Goal: Task Accomplishment & Management: Complete application form

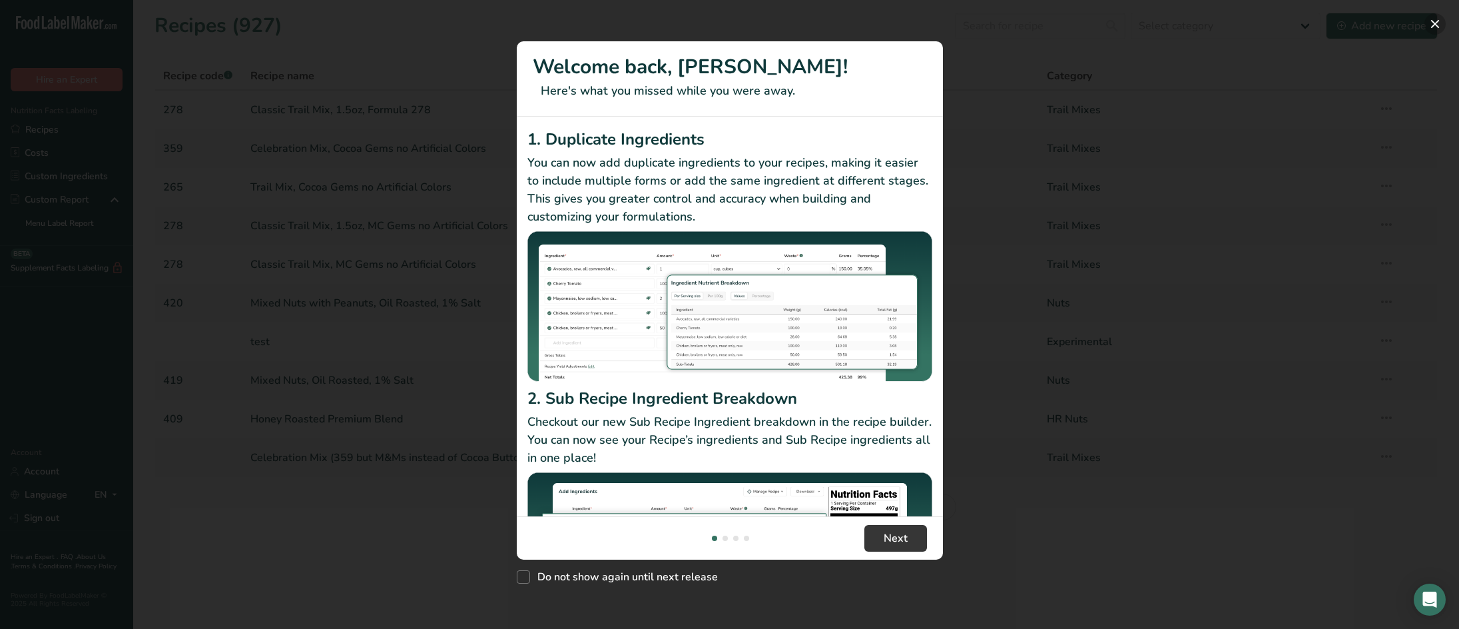
click at [1431, 24] on button "New Features" at bounding box center [1434, 23] width 21 height 21
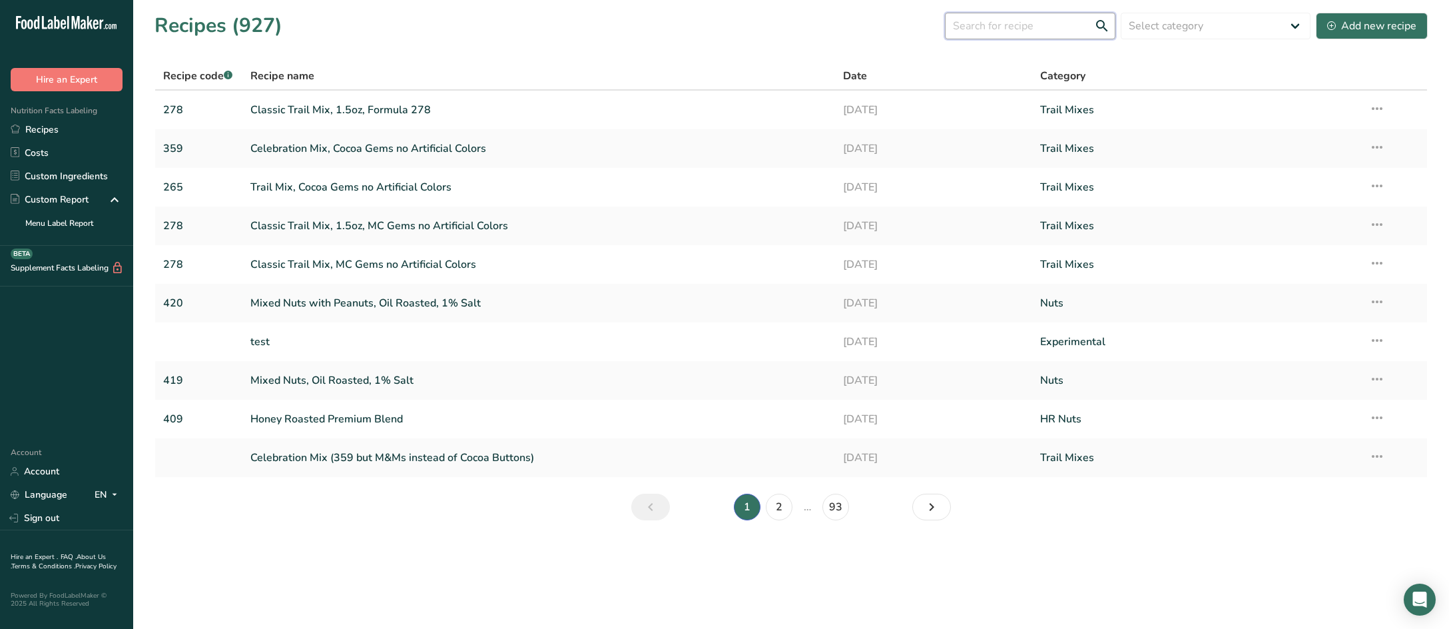
click at [1007, 33] on input "text" at bounding box center [1030, 26] width 170 height 27
type input "dry roasted macadamia"
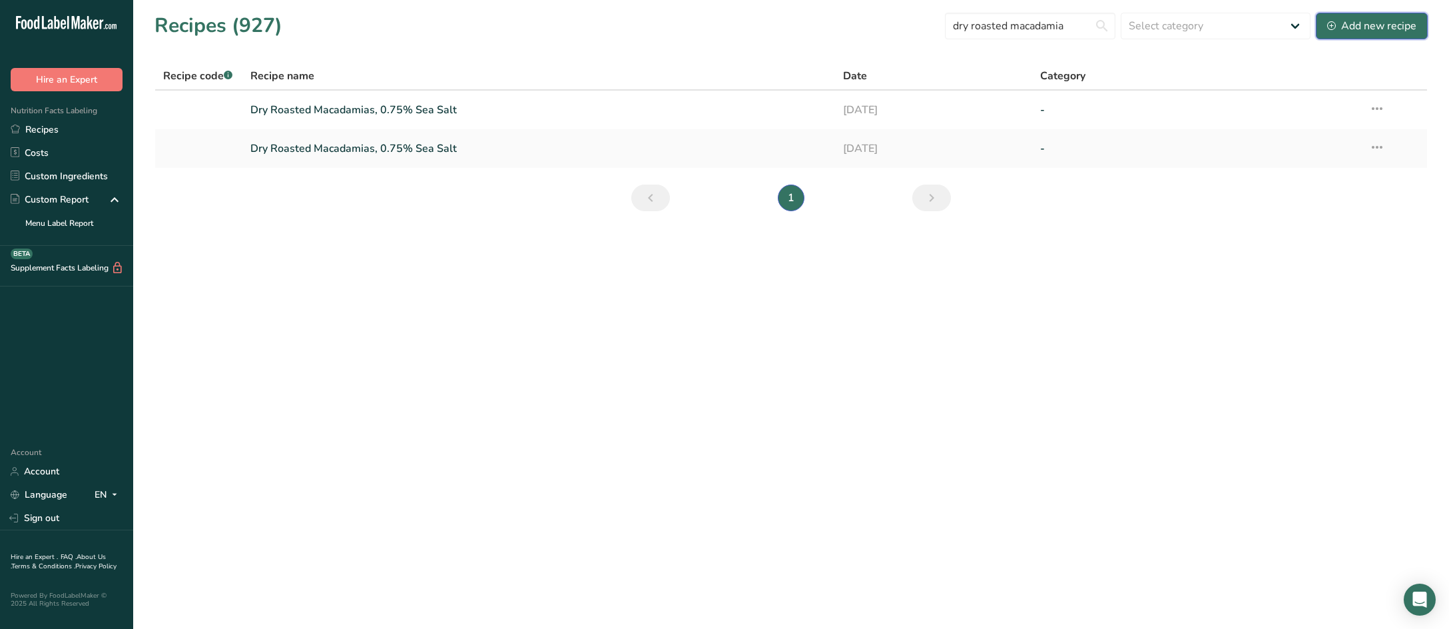
click at [1363, 27] on div "Add new recipe" at bounding box center [1371, 26] width 89 height 16
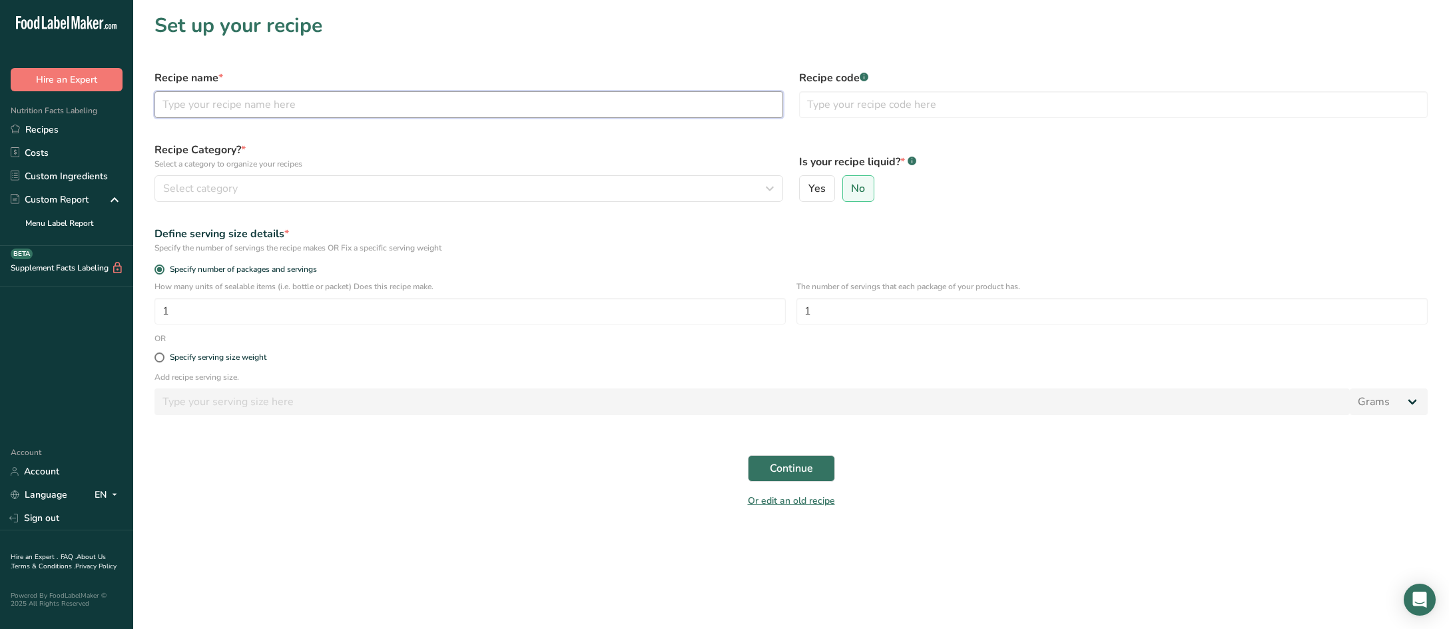
click at [509, 105] on input "text" at bounding box center [468, 104] width 629 height 27
type input "Dry Roasted Macadamia Nuts, Unsalted"
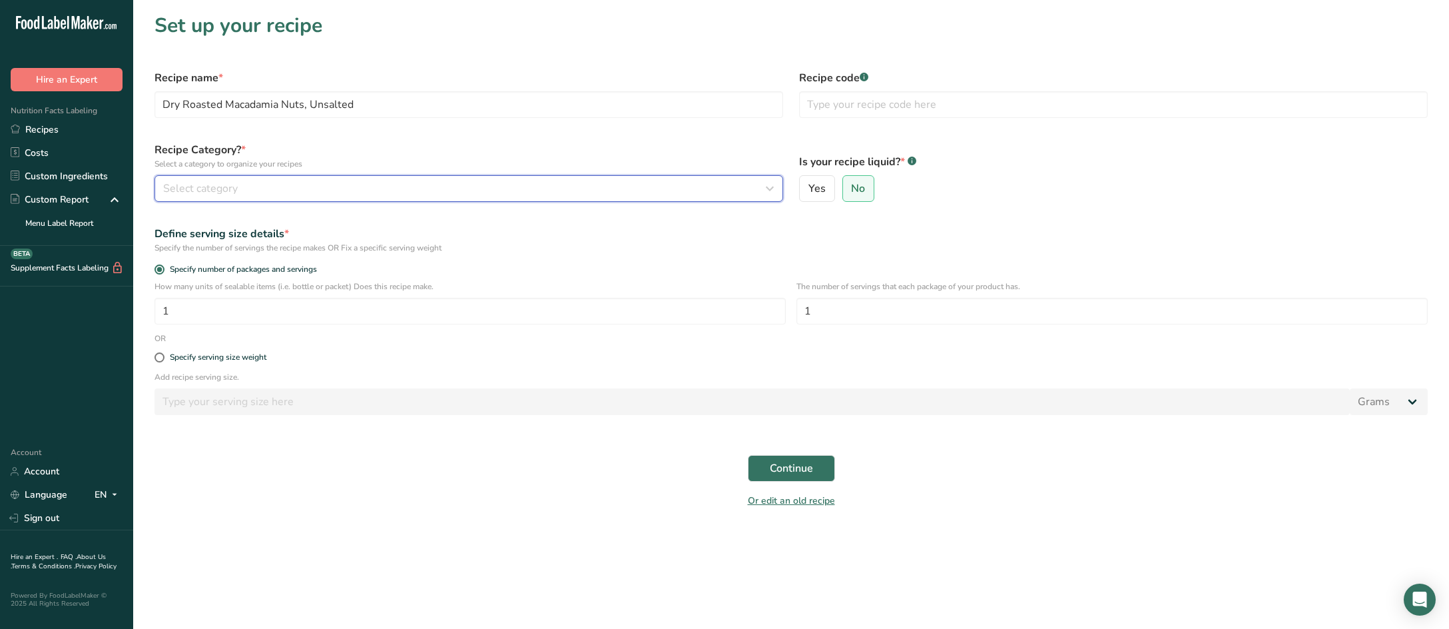
click at [483, 190] on div "Select category" at bounding box center [464, 188] width 603 height 16
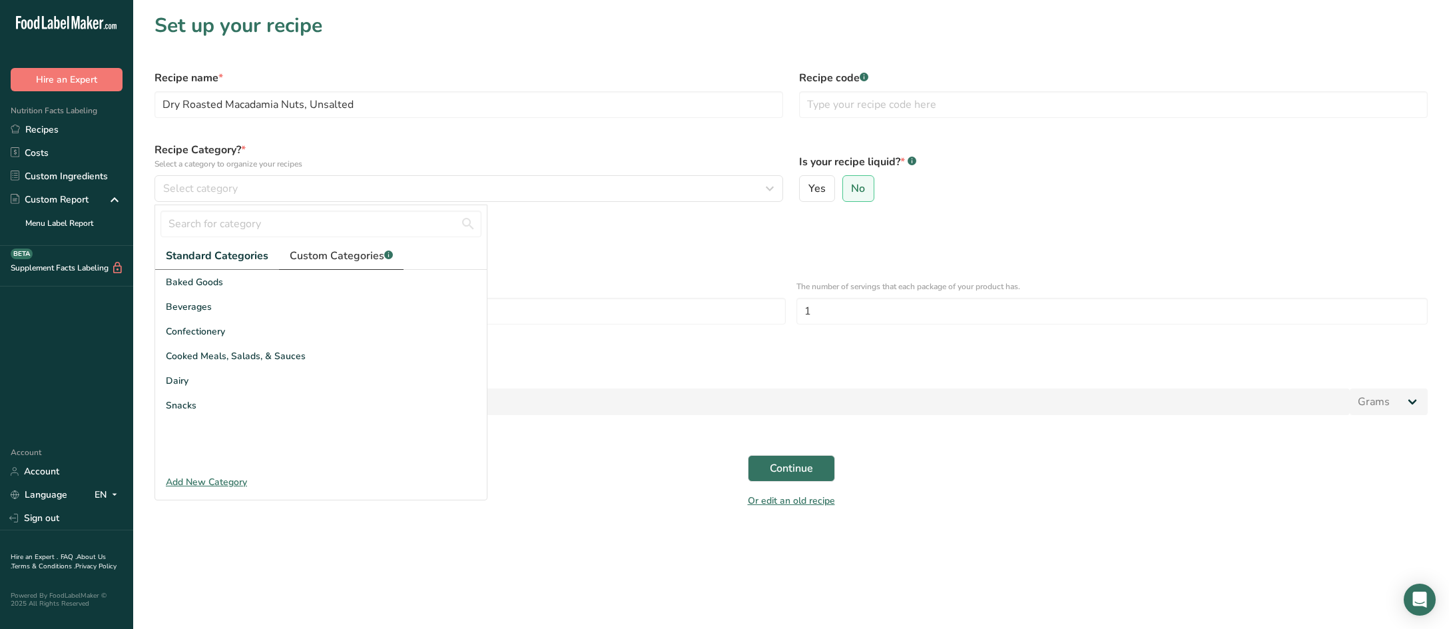
click at [358, 258] on span "Custom Categories .a-a{fill:#347362;}.b-a{fill:#fff;}" at bounding box center [341, 256] width 103 height 16
click at [291, 425] on div "Nuts" at bounding box center [321, 429] width 332 height 25
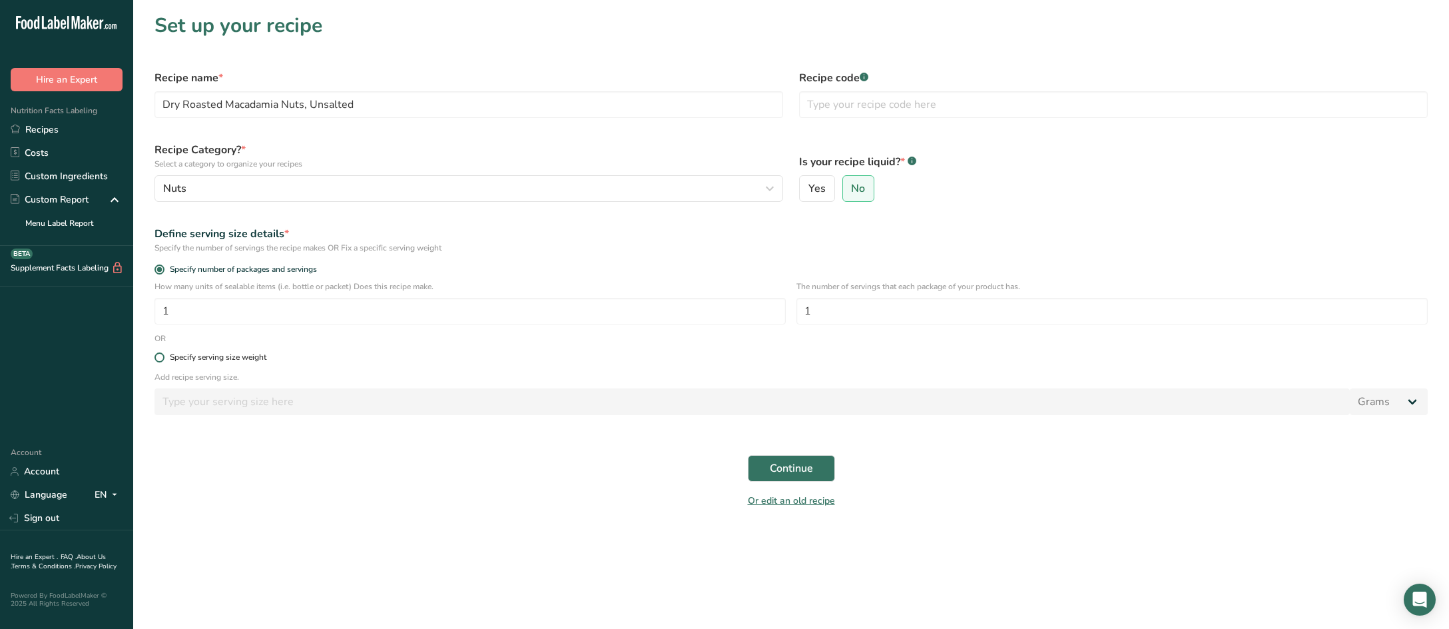
click at [158, 358] on span at bounding box center [159, 357] width 10 height 10
click at [158, 358] on input "Specify serving size weight" at bounding box center [158, 357] width 9 height 9
radio input "true"
radio input "false"
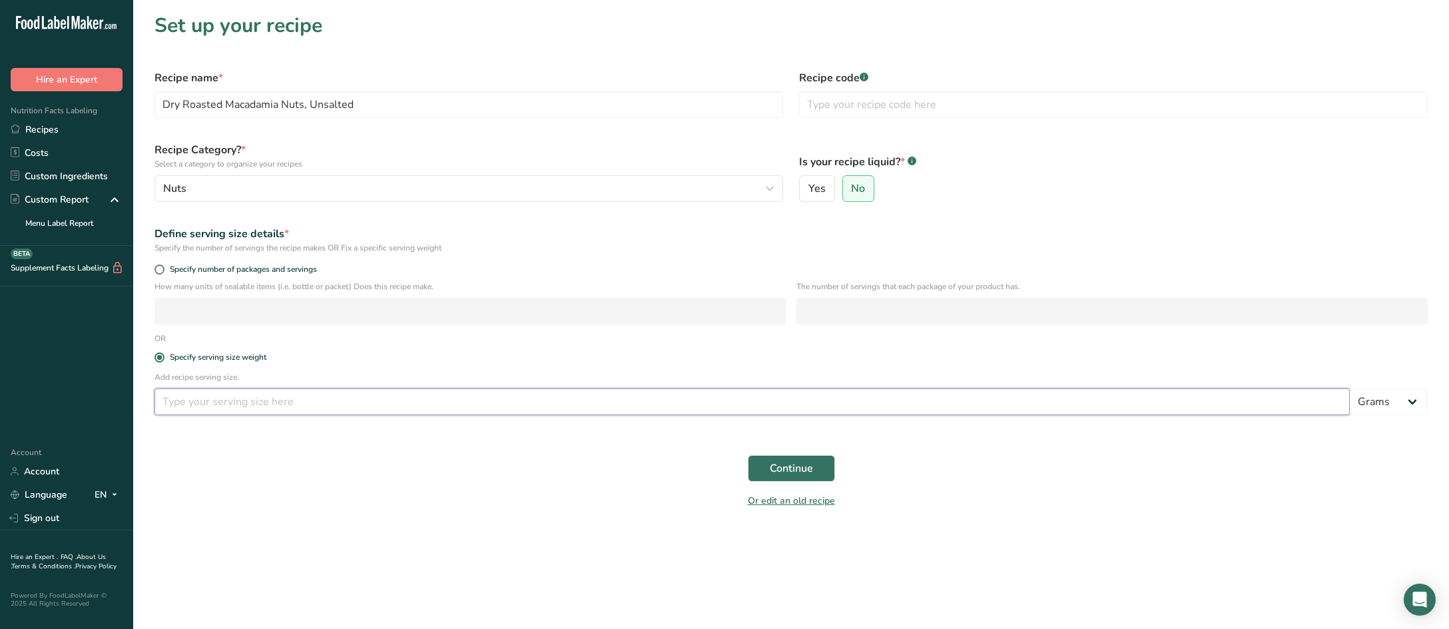
click at [202, 403] on input "number" at bounding box center [751, 401] width 1195 height 27
type input "30"
click at [768, 467] on button "Continue" at bounding box center [791, 468] width 87 height 27
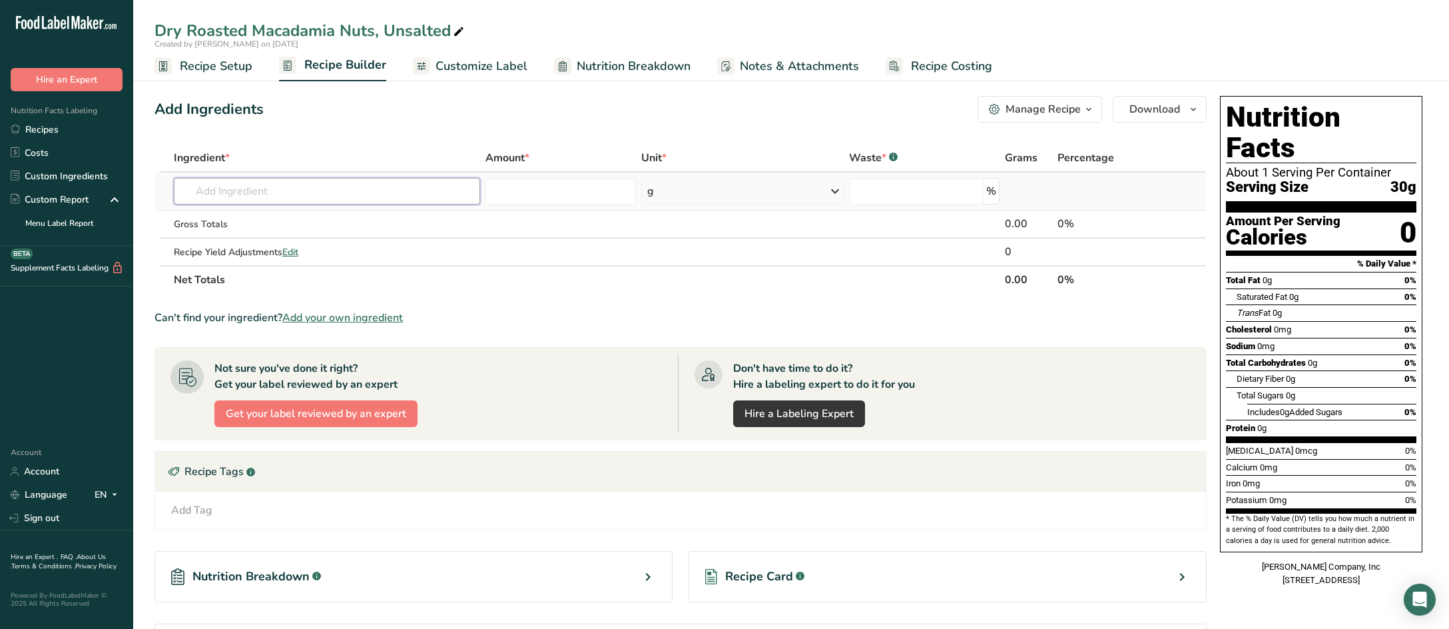
click at [270, 192] on input "text" at bounding box center [327, 191] width 306 height 27
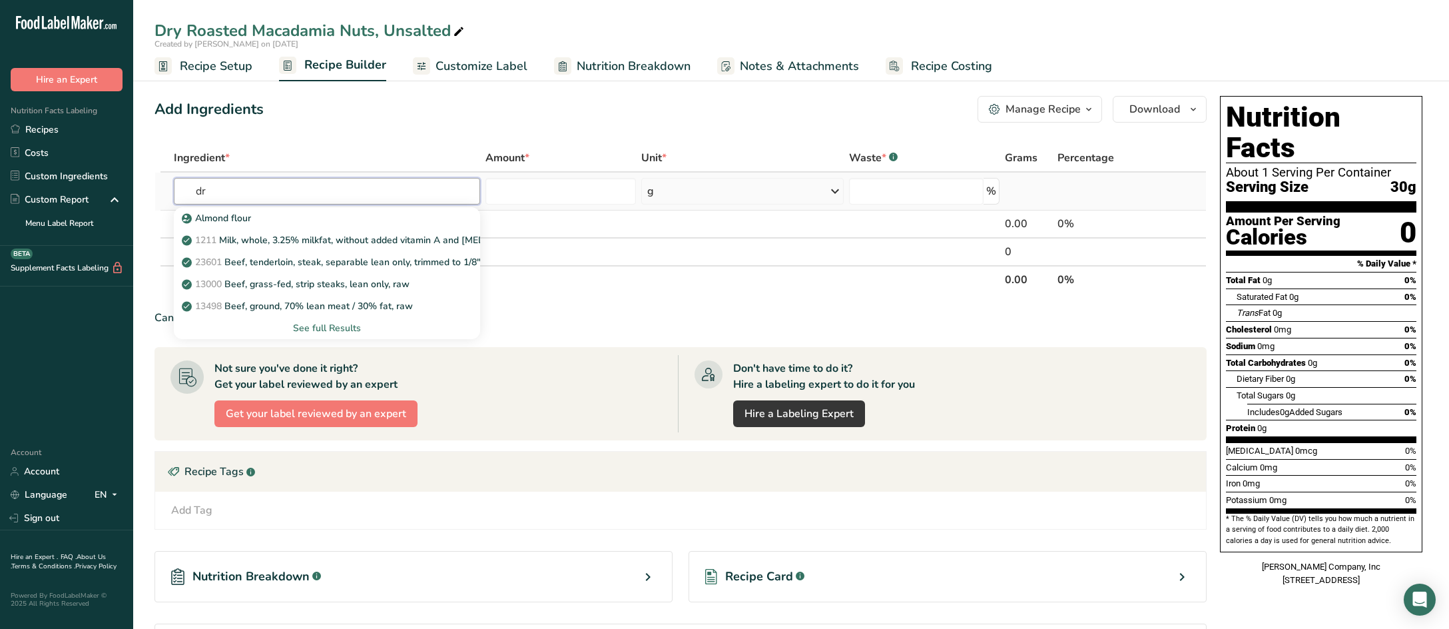
type input "d"
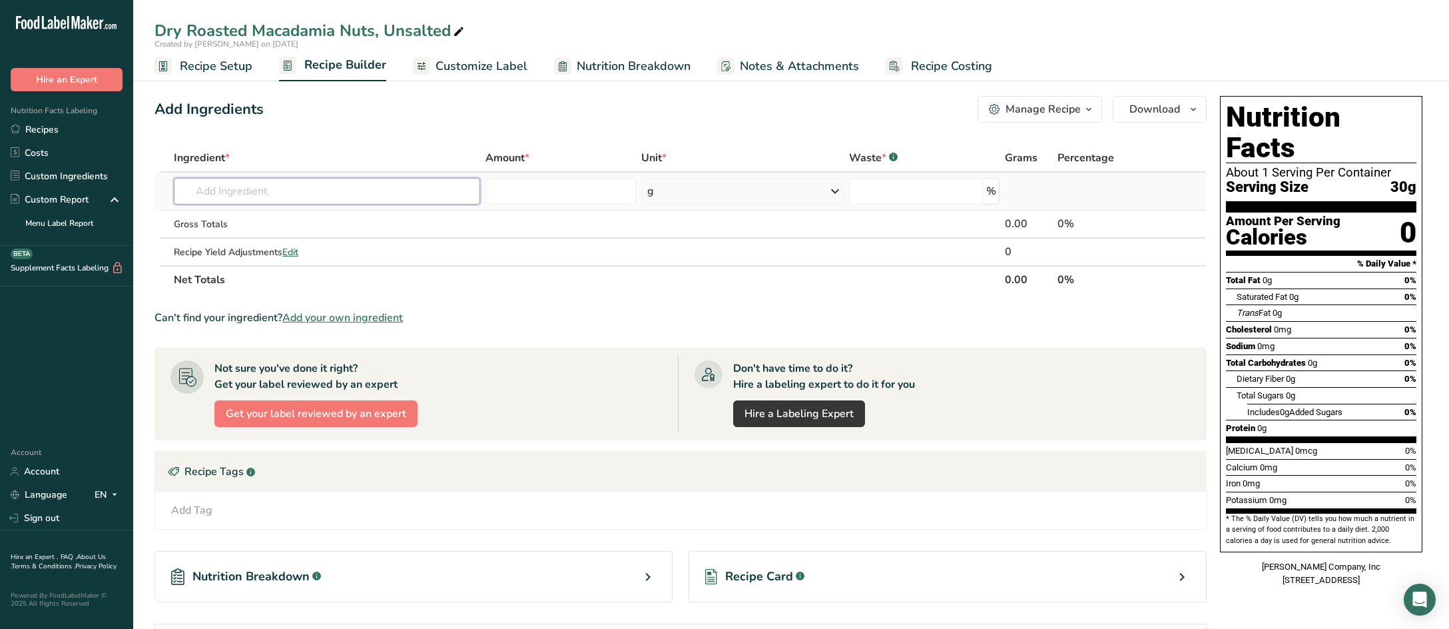
type input "r"
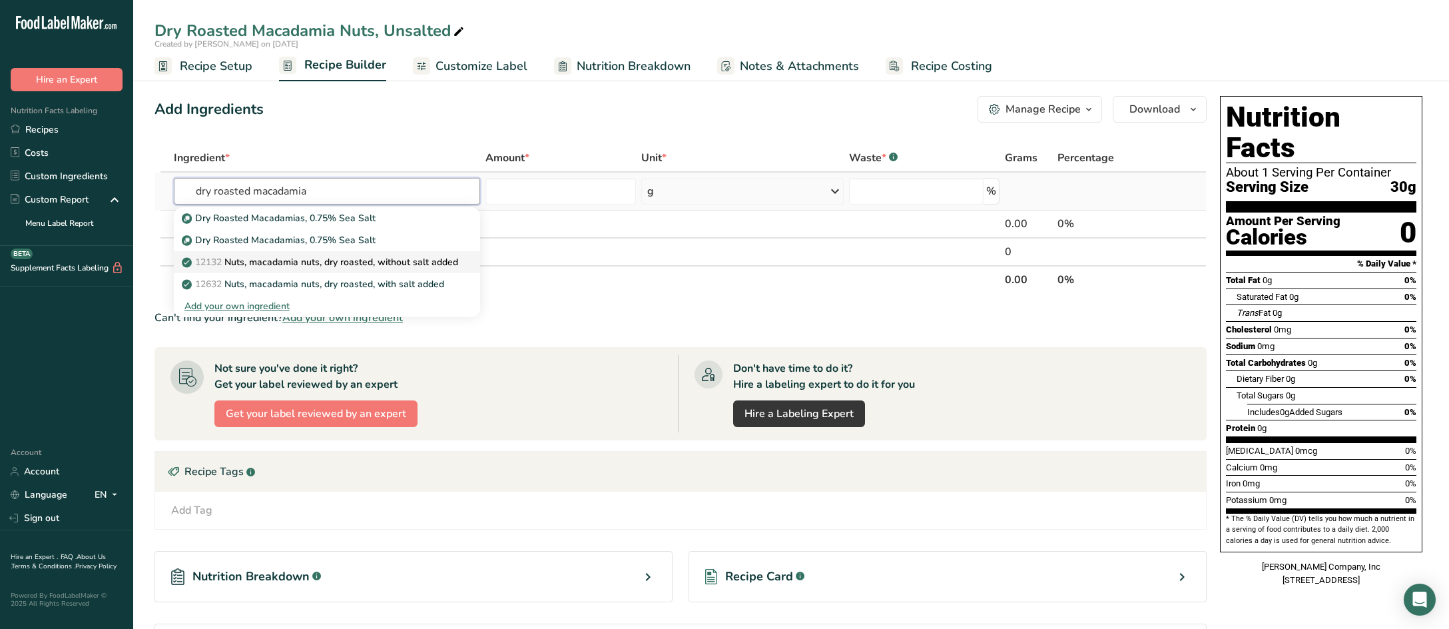
type input "dry roasted macadamia"
click at [381, 262] on p "12132 Nuts, macadamia nuts, dry roasted, without salt added" at bounding box center [321, 262] width 274 height 14
type input "Nuts, macadamia nuts, dry roasted, without salt added"
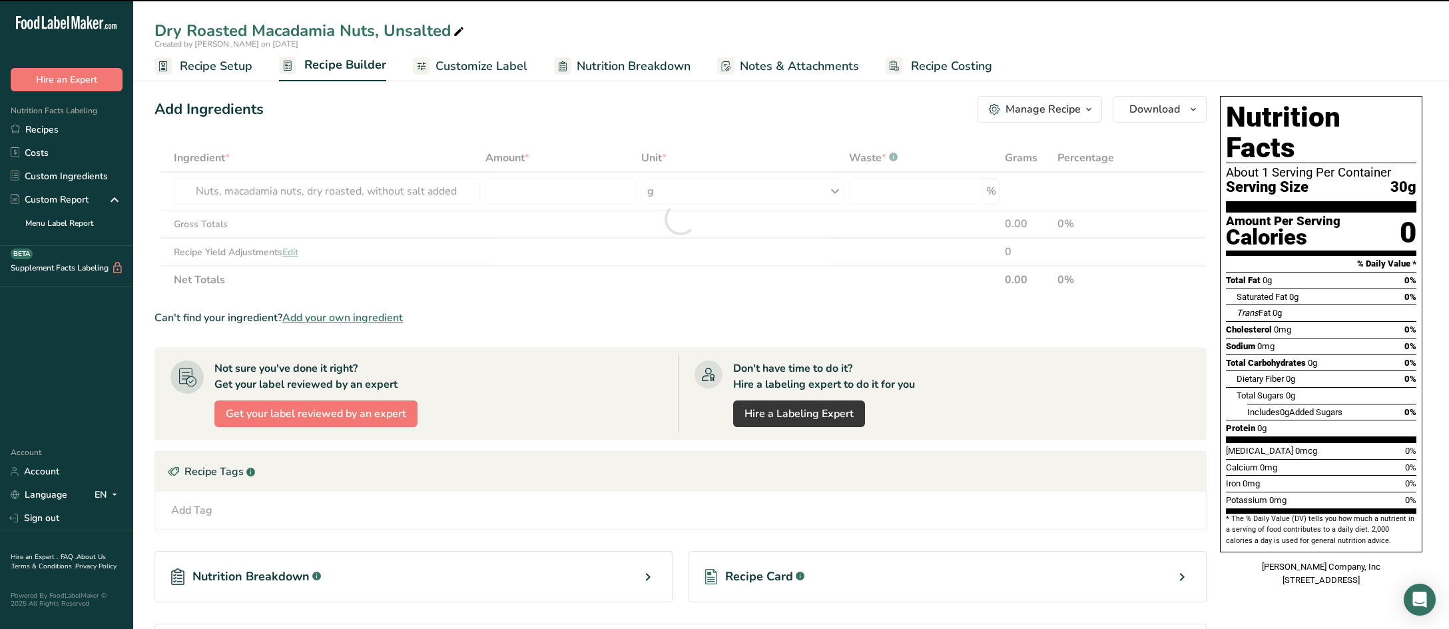
type input "0"
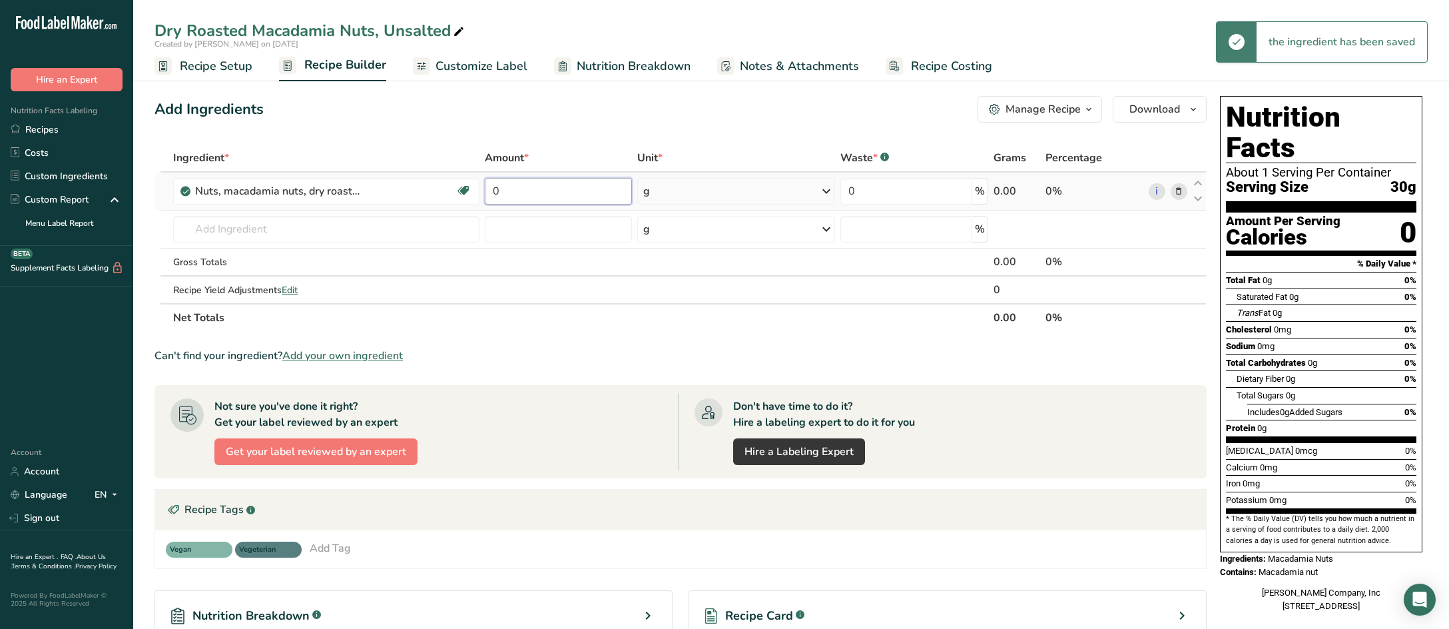
click at [541, 192] on input "0" at bounding box center [559, 191] width 148 height 27
type input "100"
click at [644, 328] on div "Ingredient * Amount * Unit * Waste * .a-a{fill:#347362;}.b-a{fill:#fff;} Grams …" at bounding box center [680, 238] width 1052 height 188
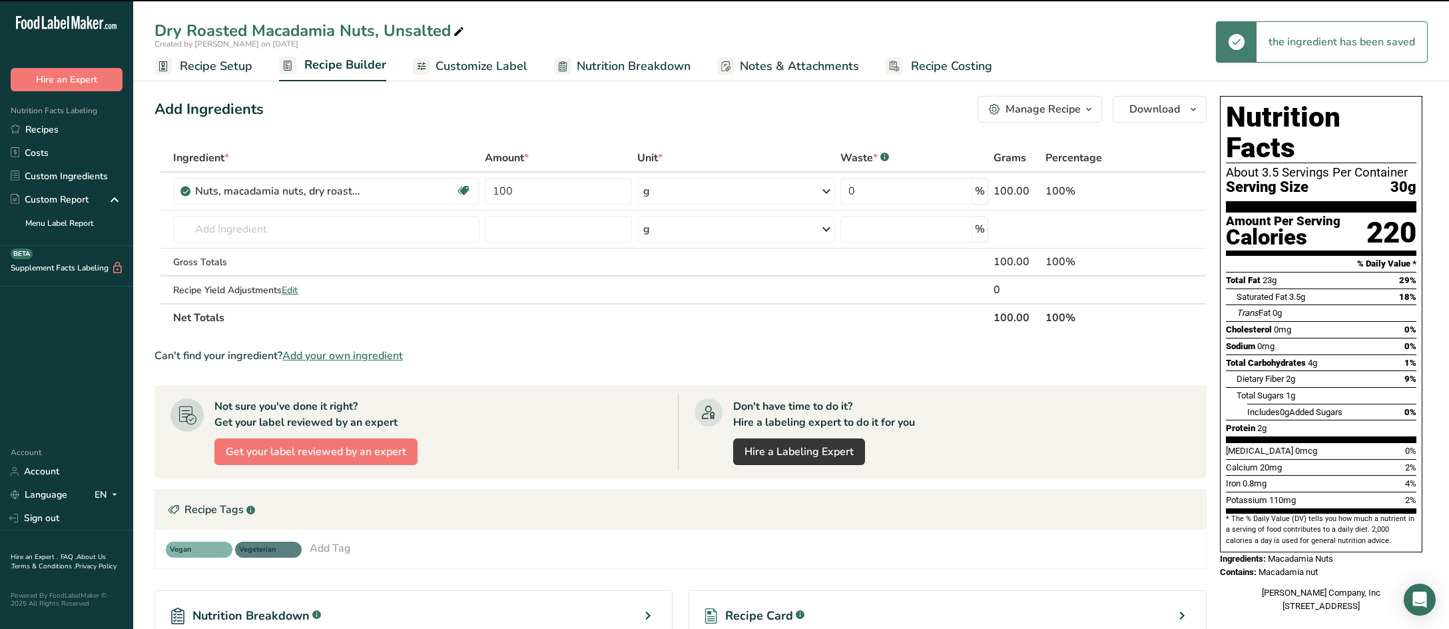
scroll to position [67, 0]
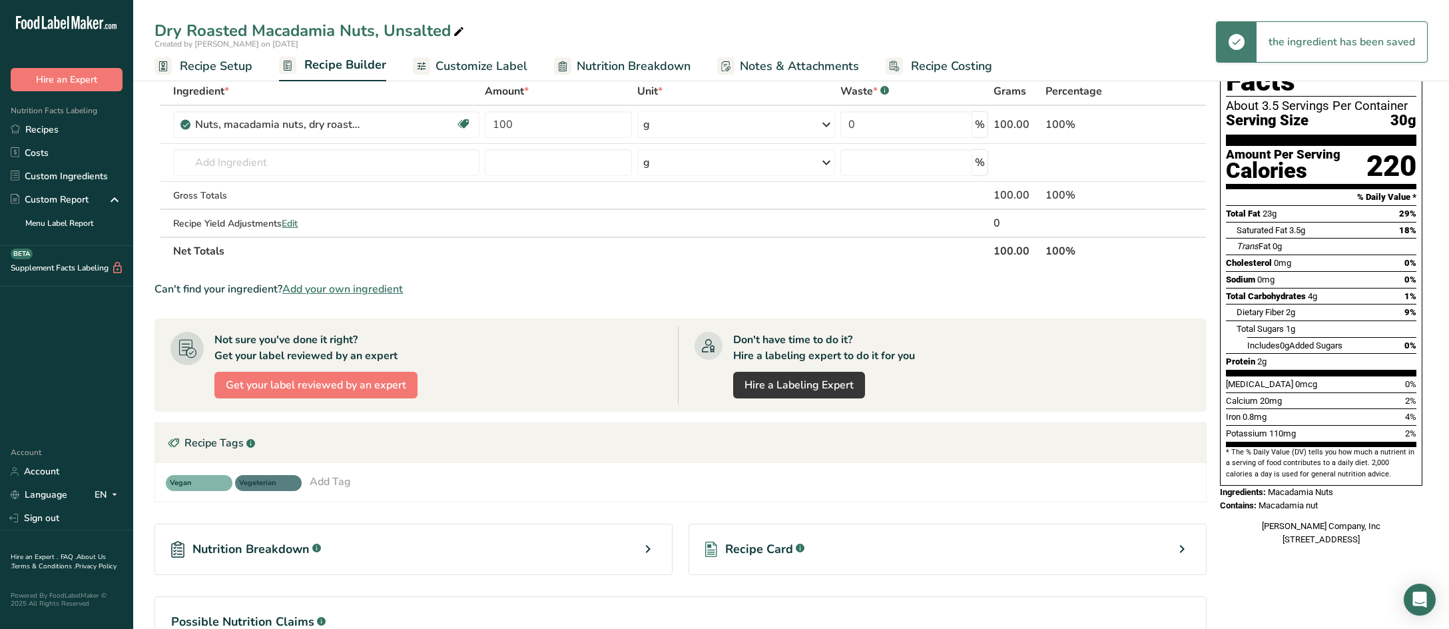
click at [325, 483] on div "Add Tag" at bounding box center [330, 481] width 41 height 16
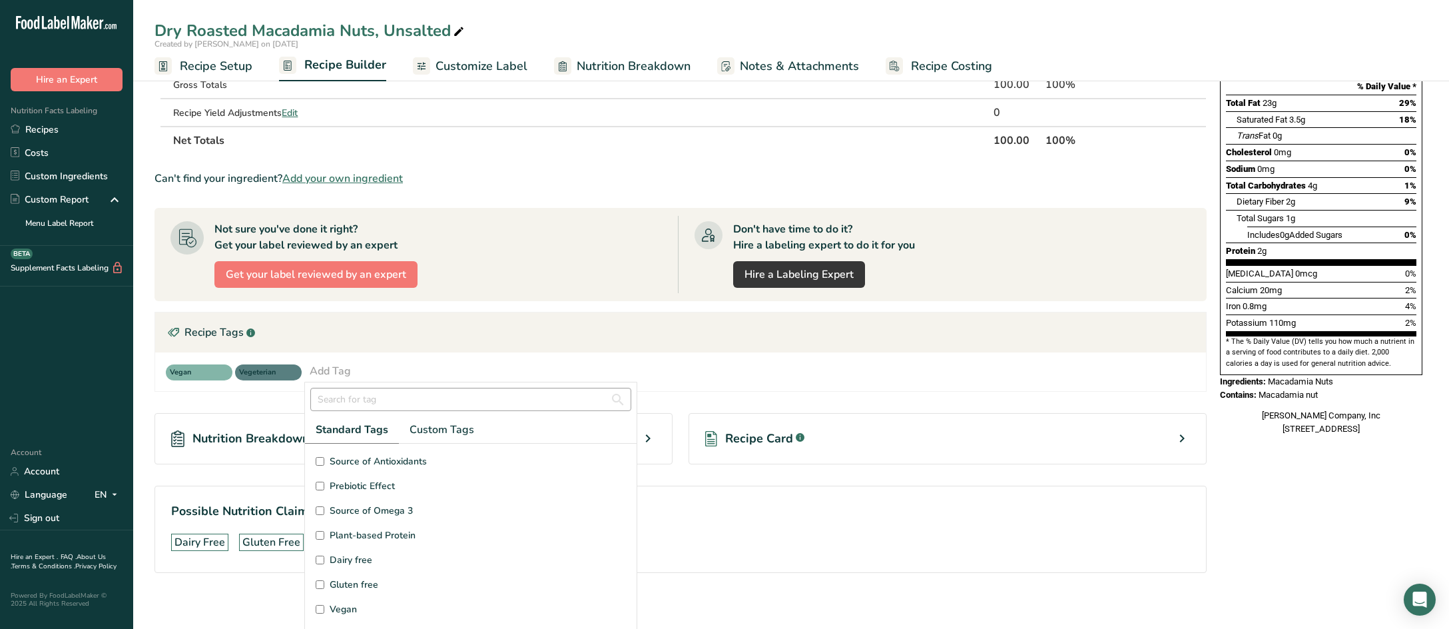
scroll to position [185, 0]
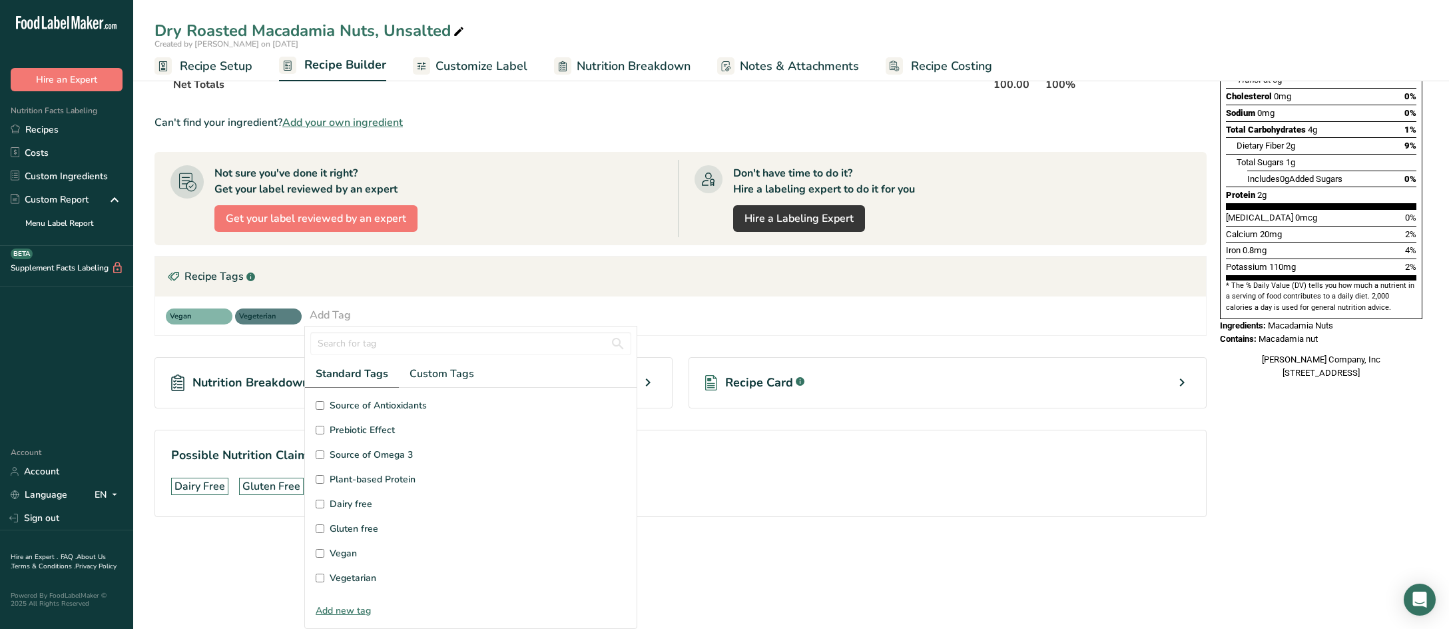
click at [320, 505] on input "Dairy free" at bounding box center [320, 503] width 9 height 9
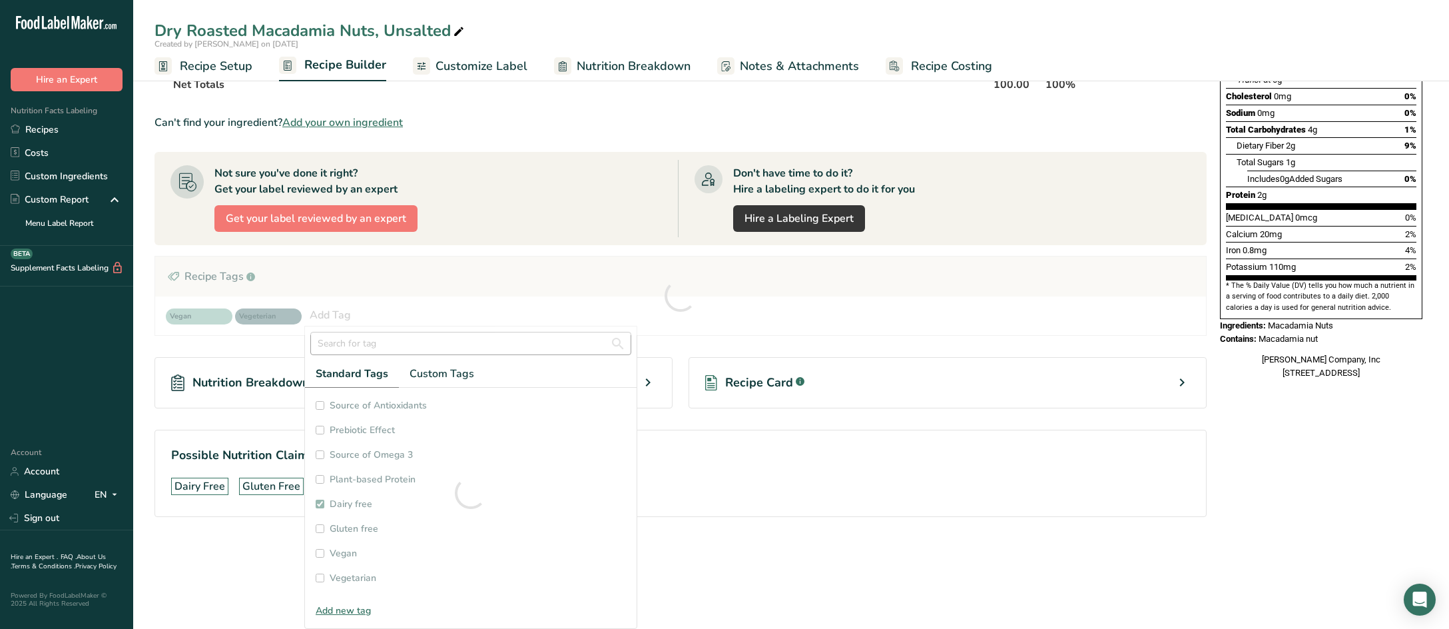
checkbox input "true"
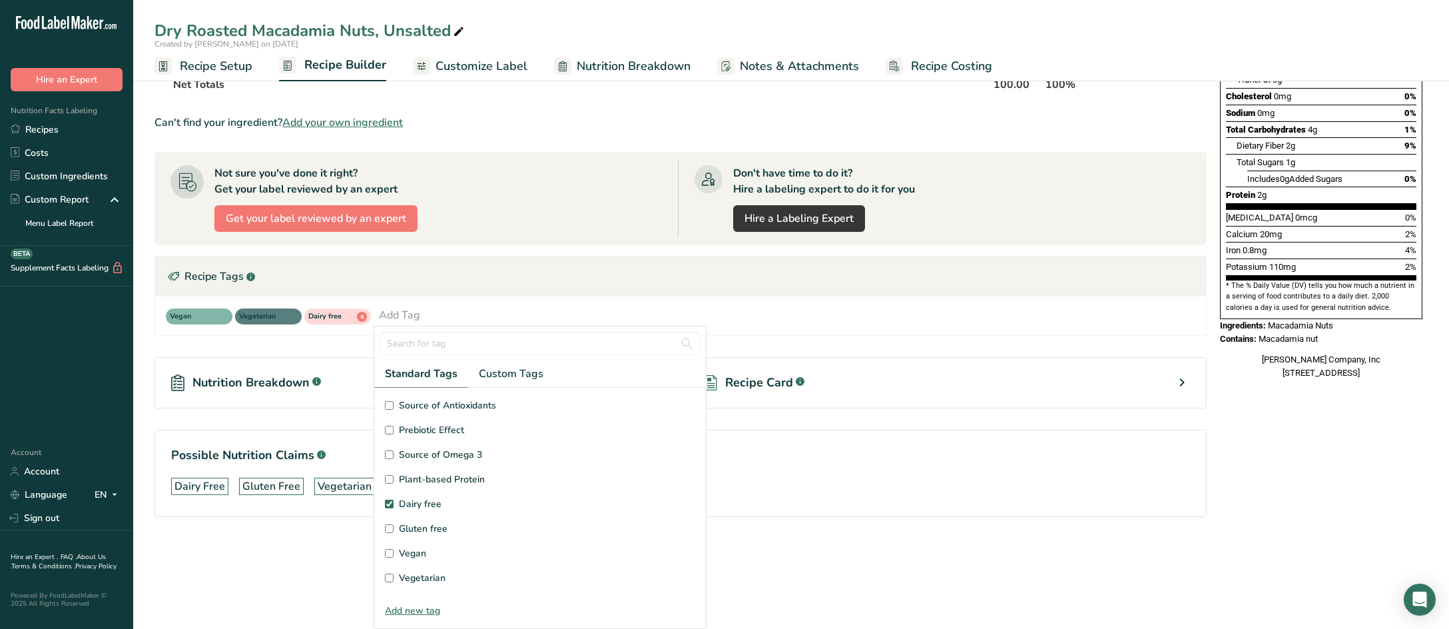
click at [386, 527] on input "Gluten free" at bounding box center [389, 528] width 9 height 9
checkbox input "true"
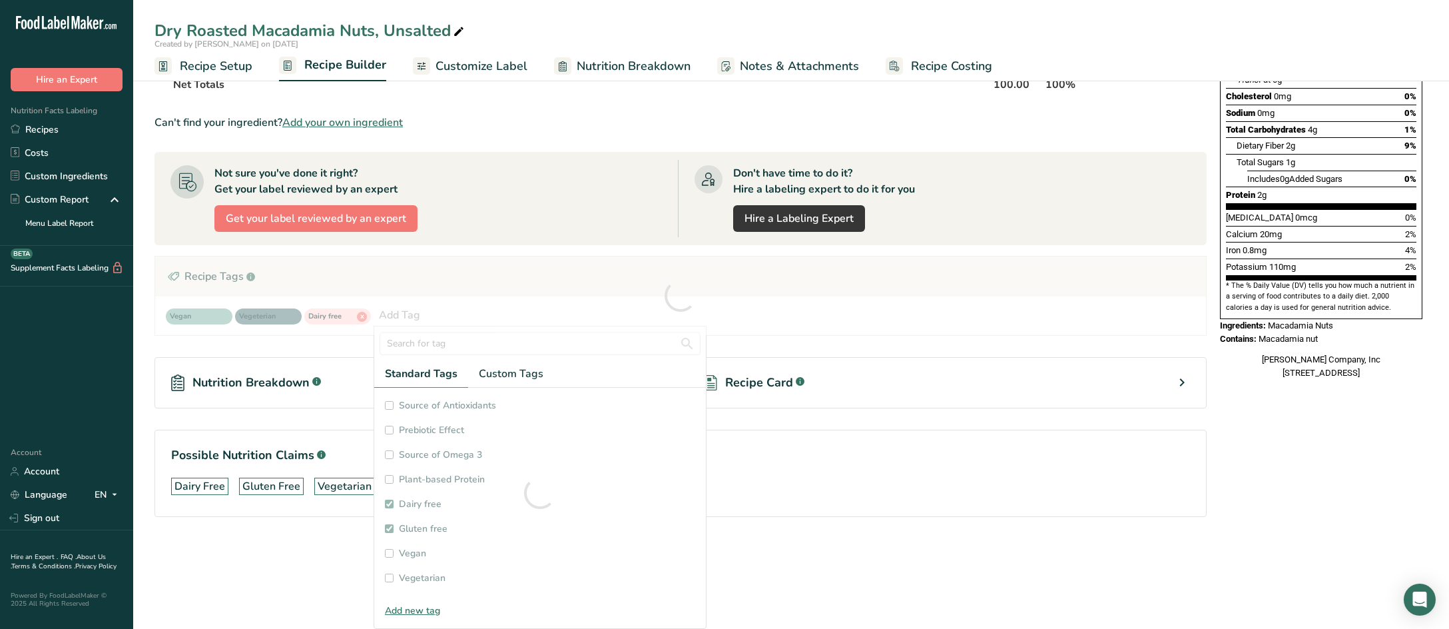
checkbox input "true"
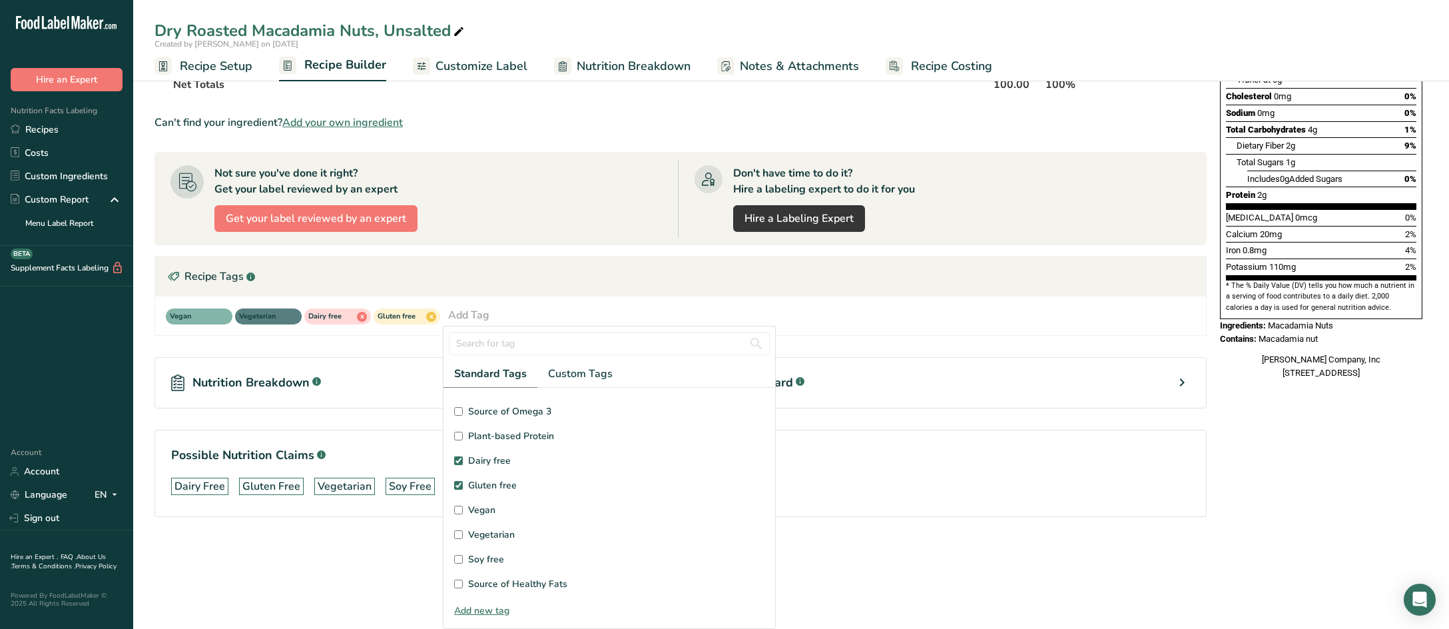
scroll to position [67, 0]
click at [457, 536] on input "Soy free" at bounding box center [458, 535] width 9 height 9
checkbox input "true"
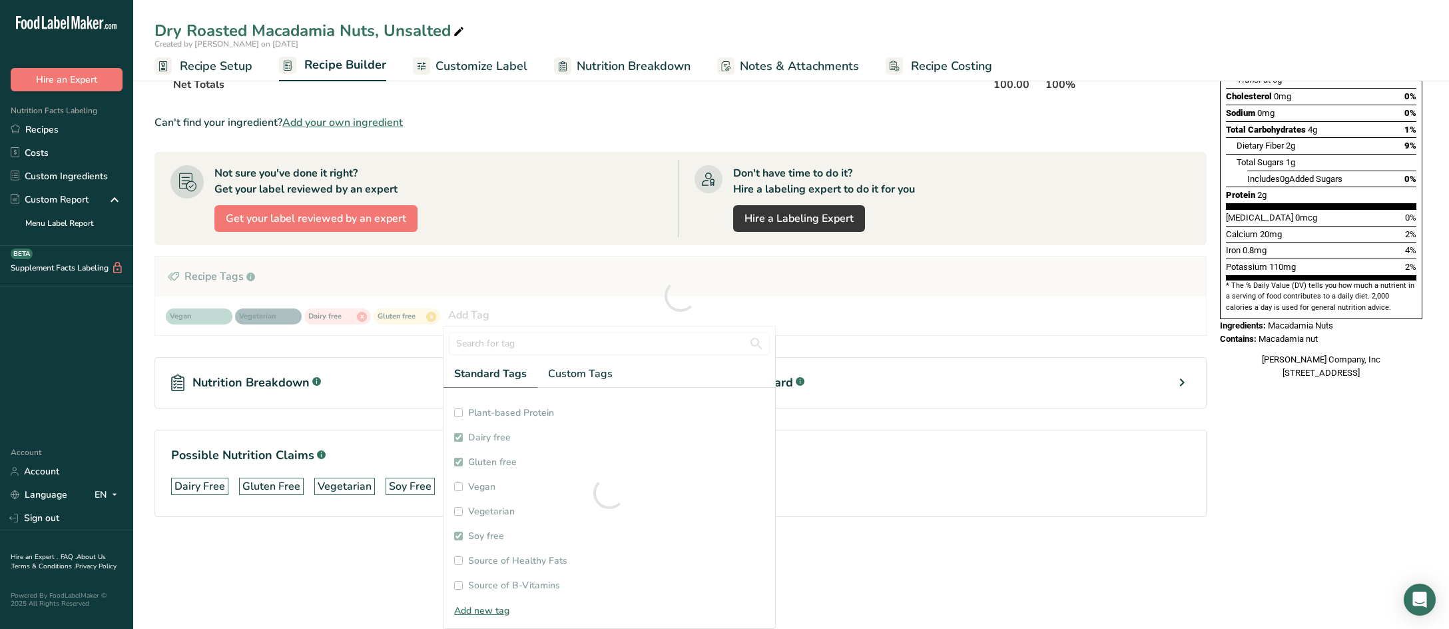
checkbox input "true"
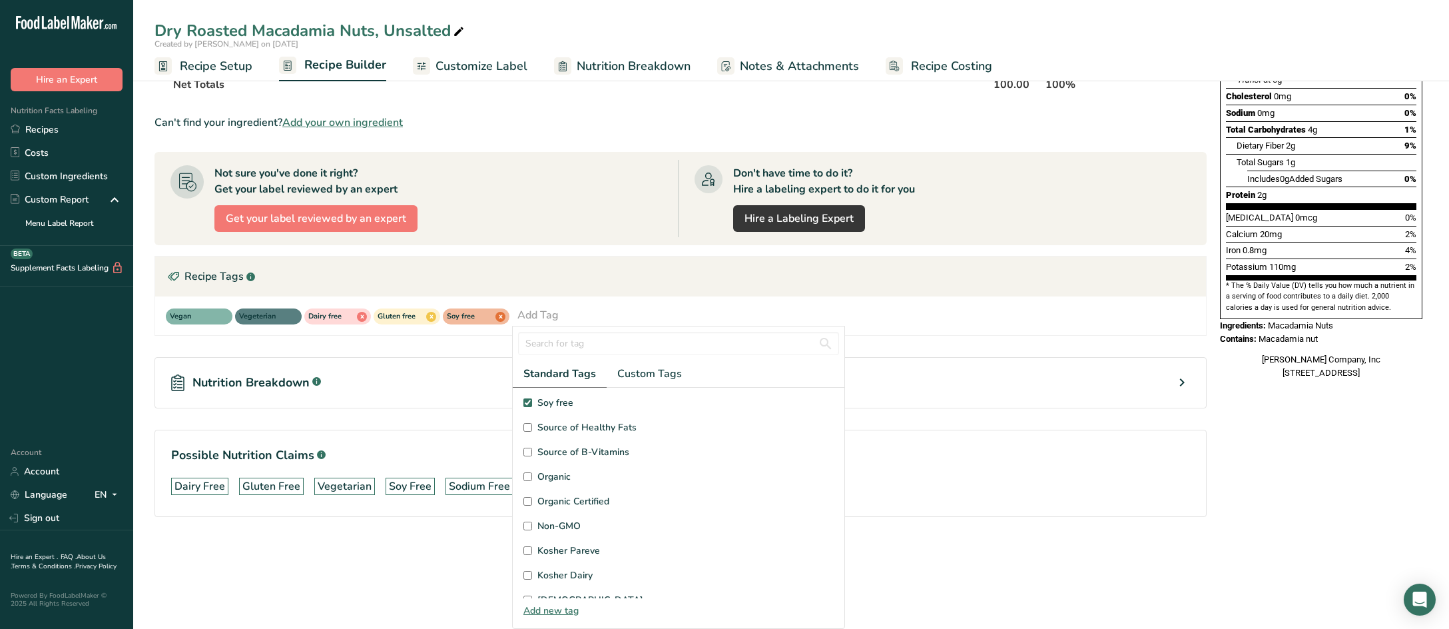
scroll to position [266, 0]
click at [525, 482] on input "Kosher Pareve" at bounding box center [527, 483] width 9 height 9
checkbox input "true"
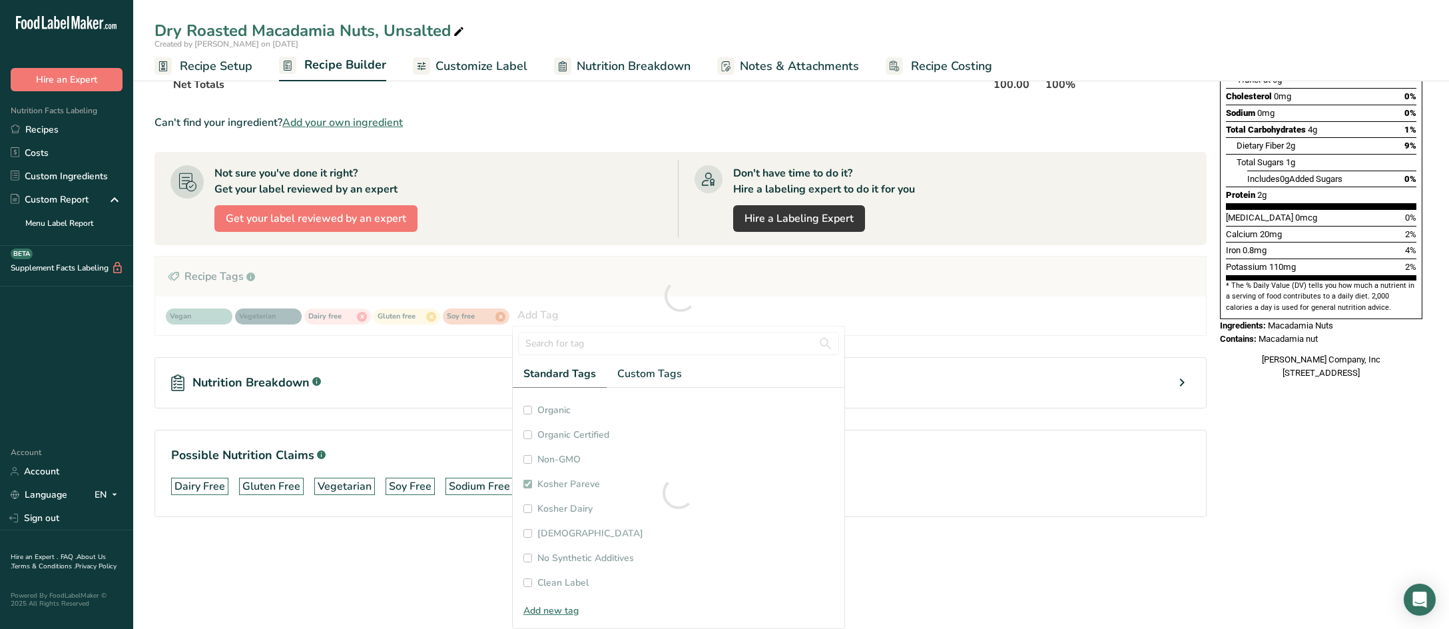
checkbox input "true"
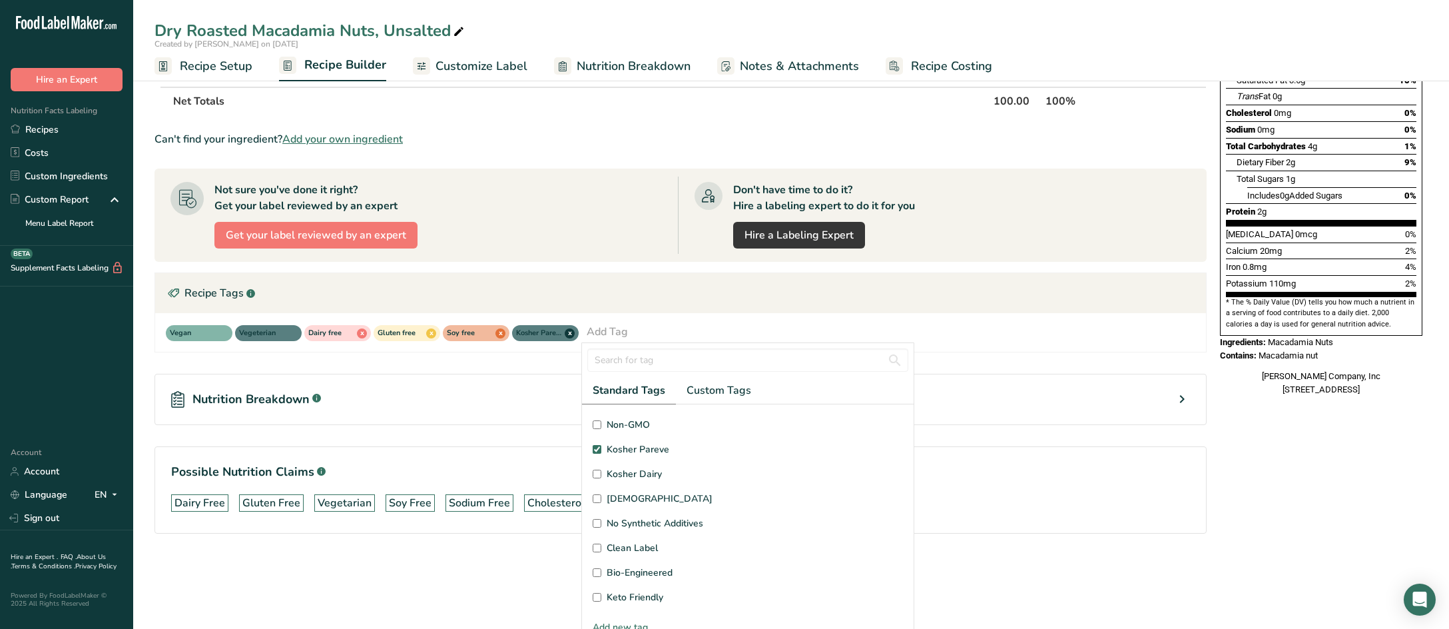
scroll to position [48, 0]
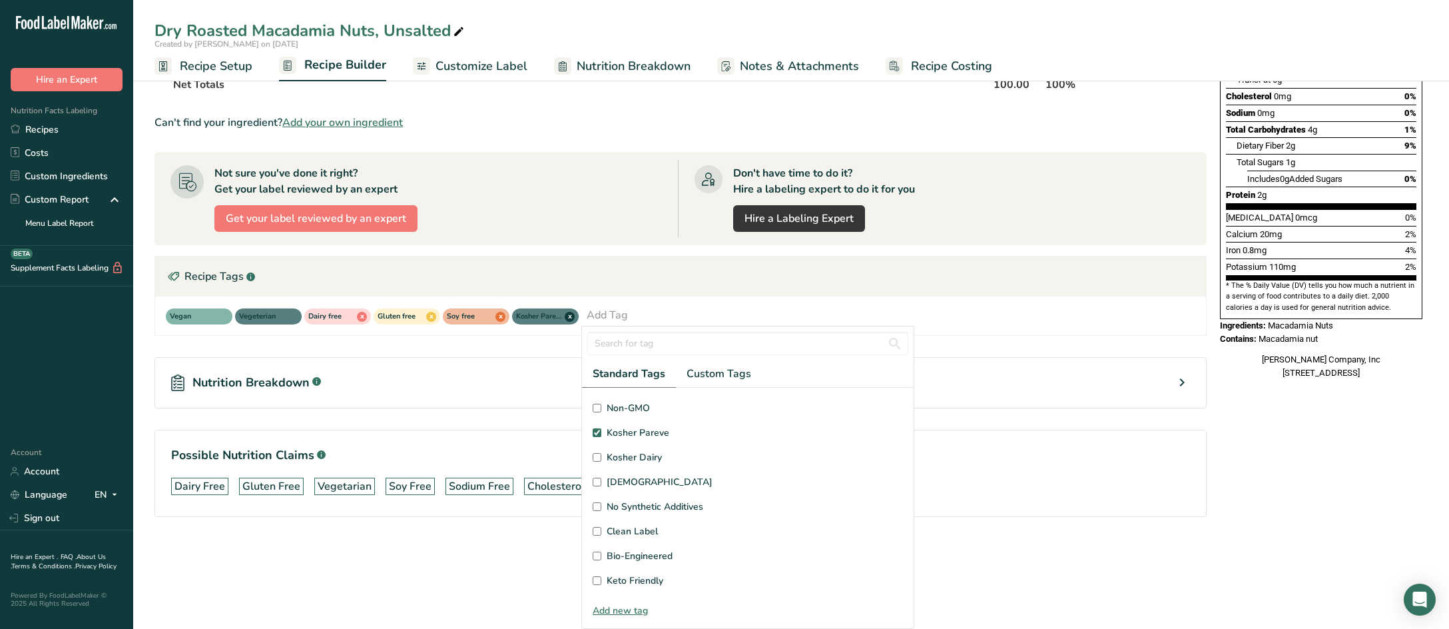
click at [596, 579] on input "Keto Friendly" at bounding box center [597, 580] width 9 height 9
checkbox input "true"
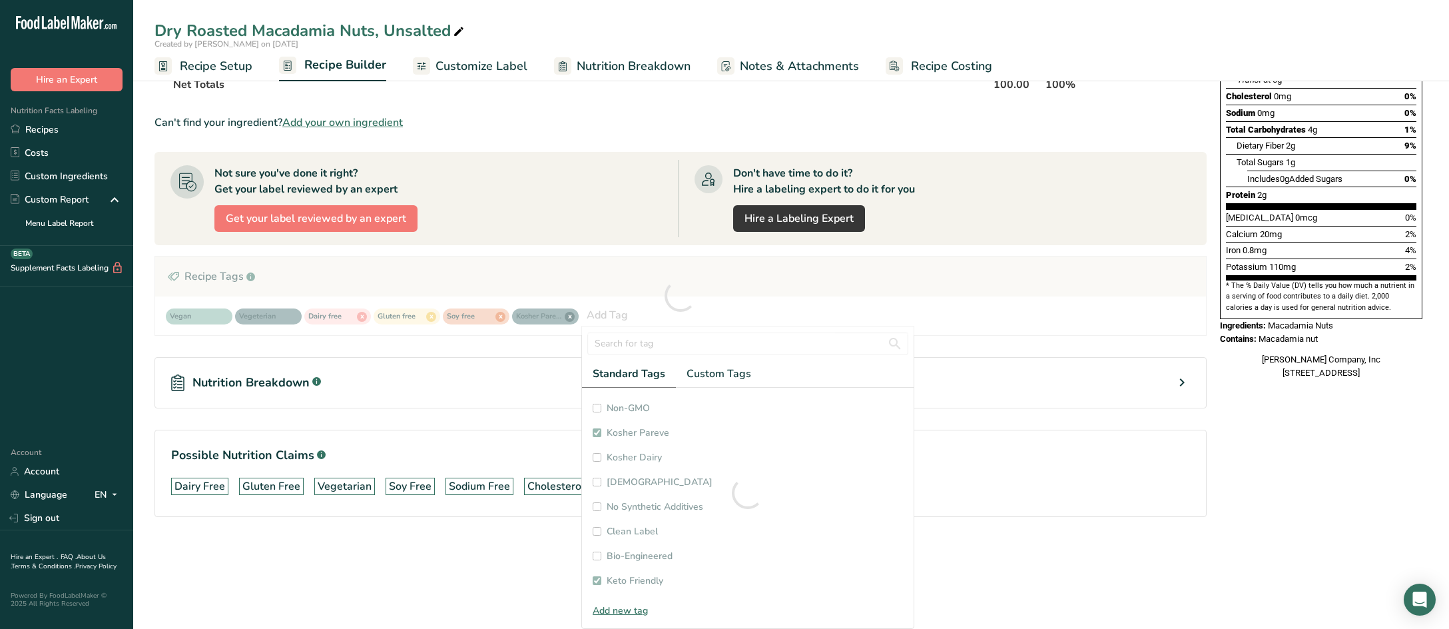
checkbox input "true"
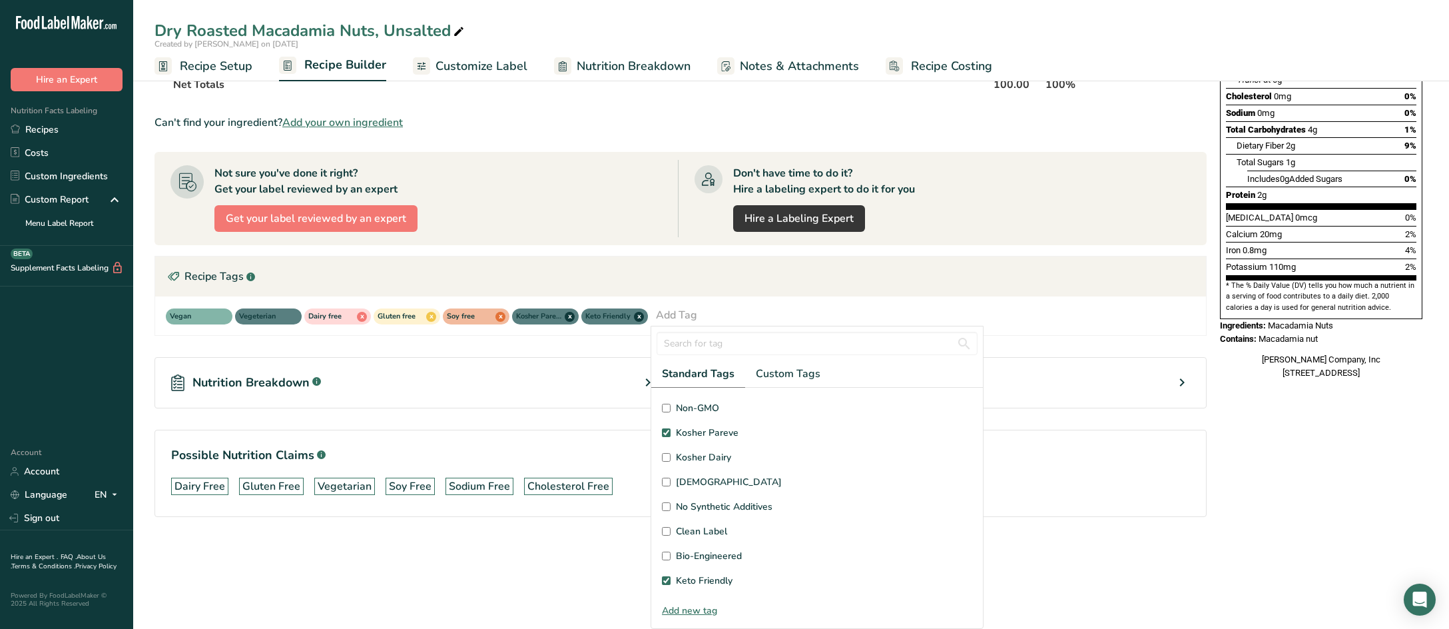
click at [664, 508] on input "No Synthetic Additives" at bounding box center [666, 506] width 9 height 9
checkbox input "true"
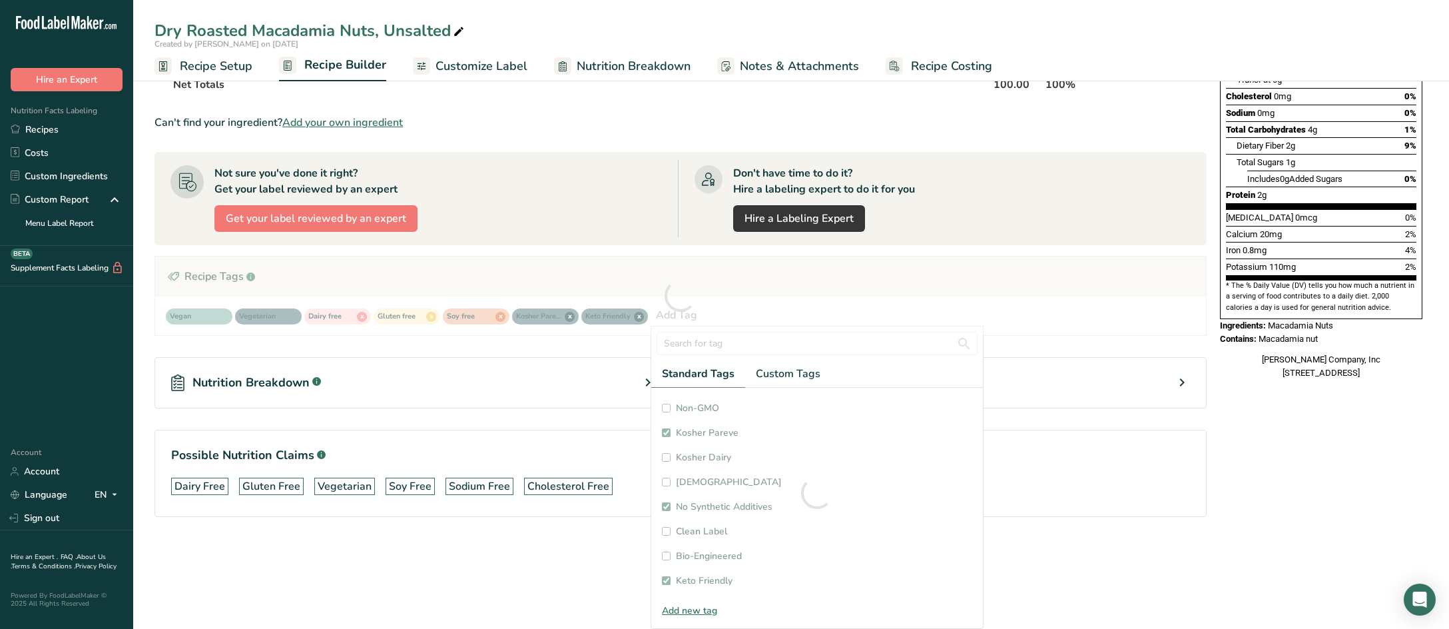
checkbox input "true"
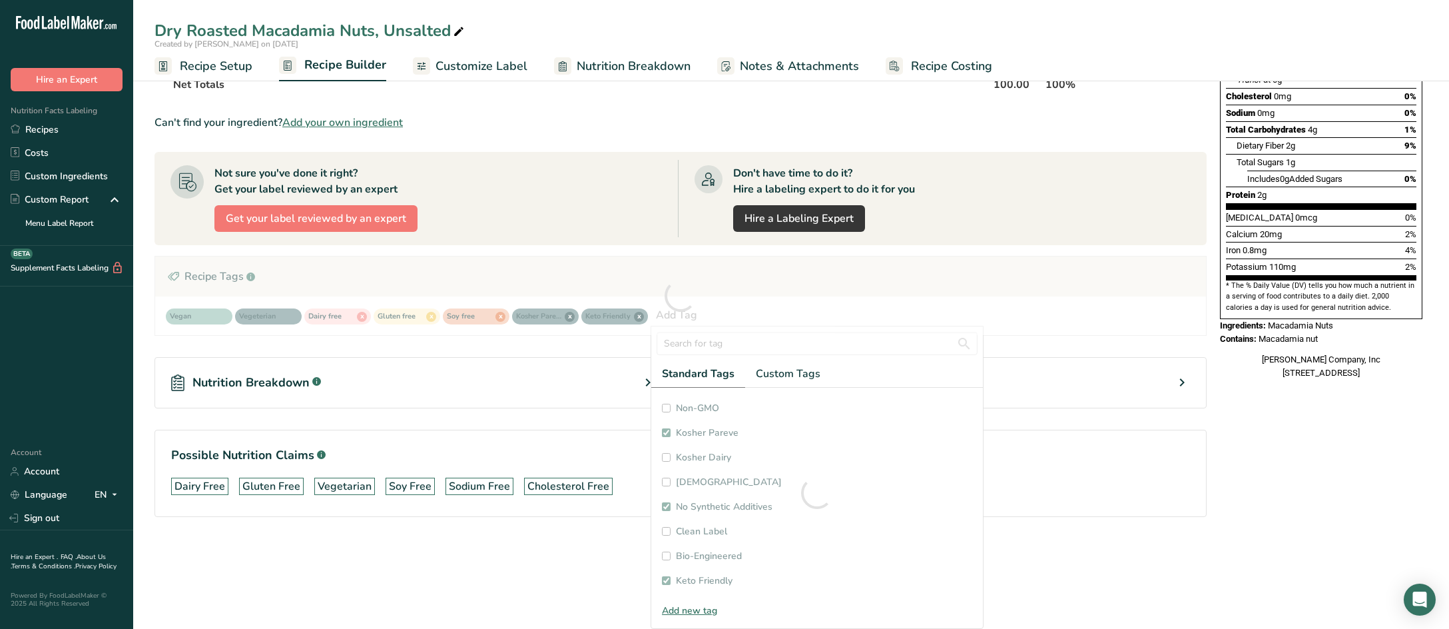
checkbox input "true"
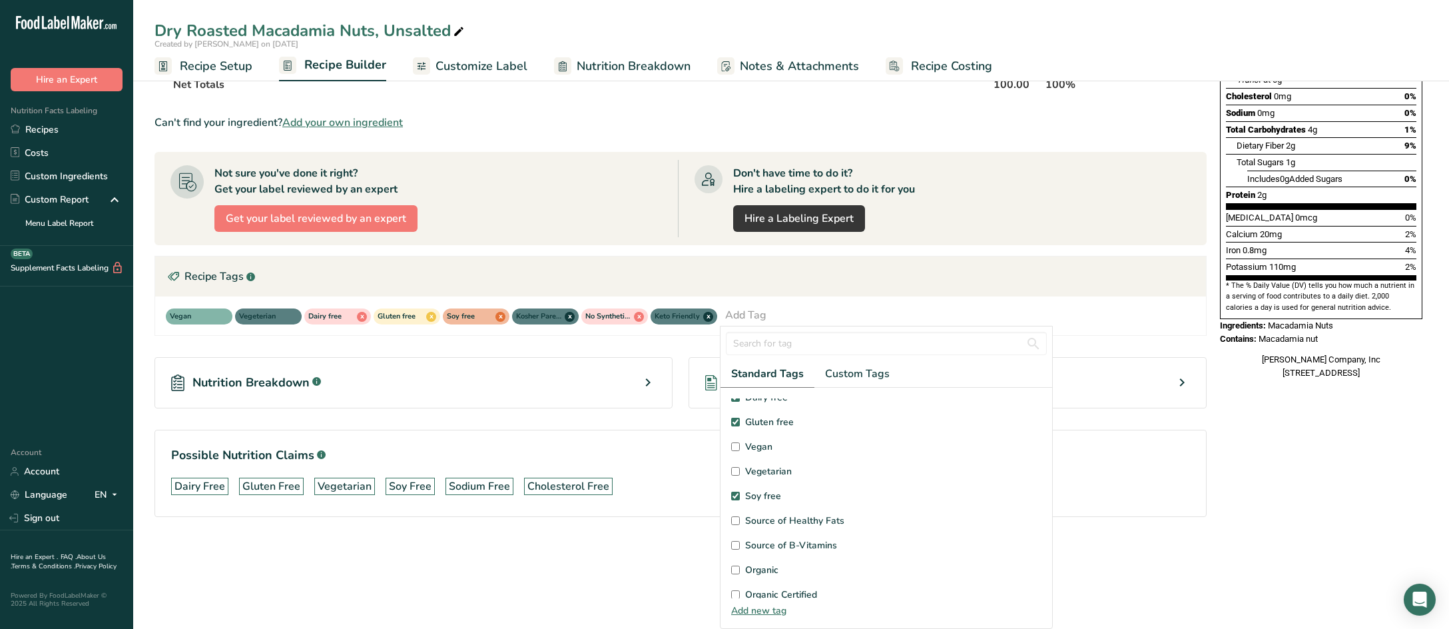
scroll to position [0, 0]
click at [666, 349] on div "Nutrition Breakdown .a-a{fill:#347362;}.b-a{fill:#fff;} Recipe Card .a-a{fill:#…" at bounding box center [680, 383] width 1052 height 94
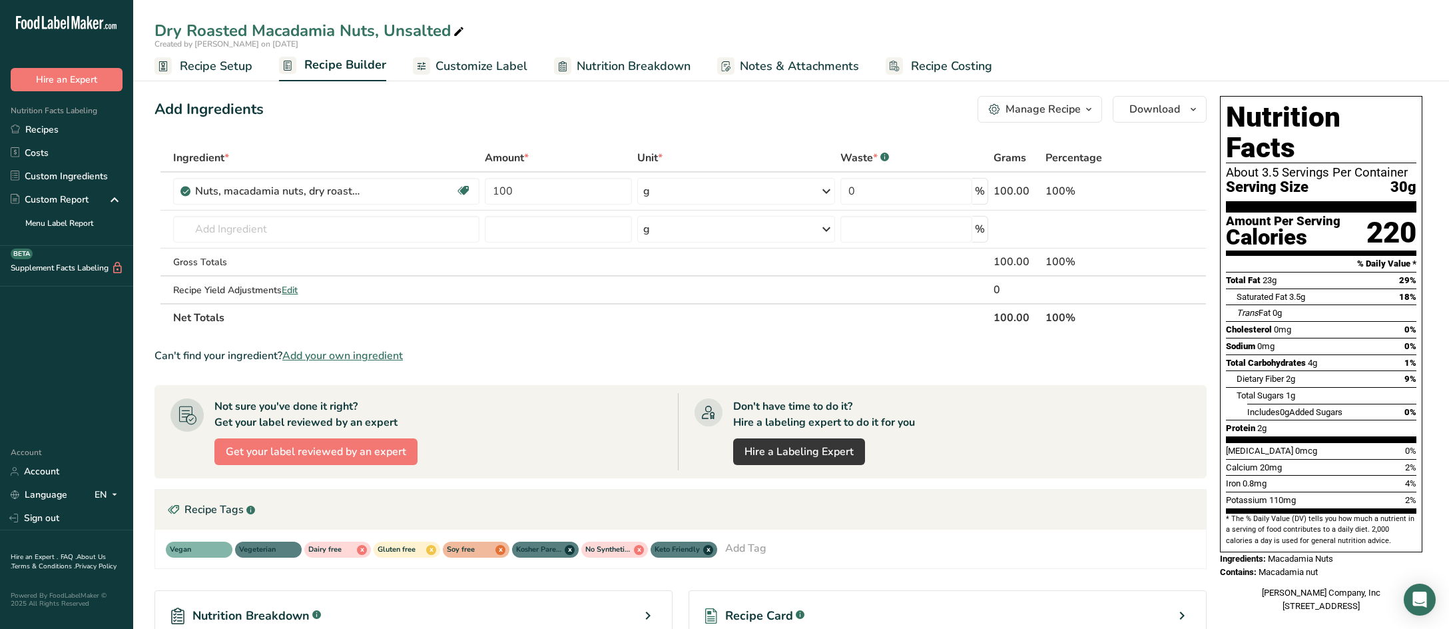
click at [461, 67] on span "Customize Label" at bounding box center [481, 66] width 92 height 18
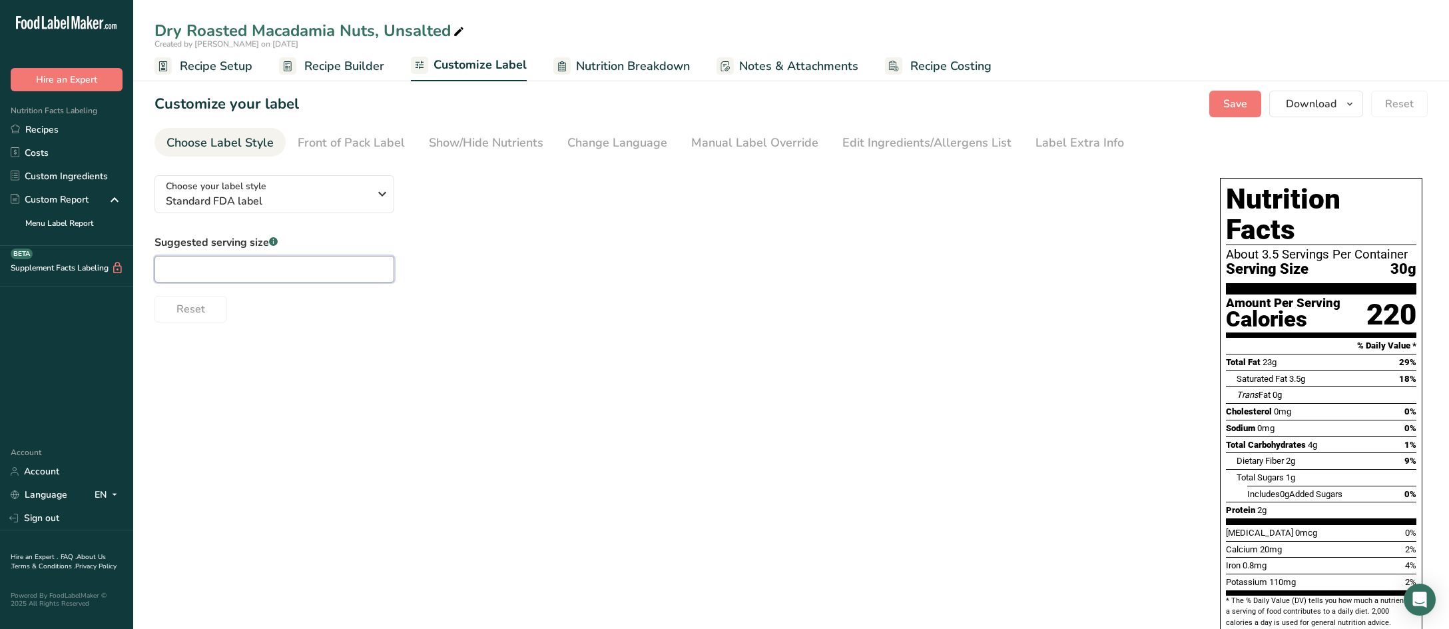
click at [318, 270] on input "text" at bounding box center [274, 269] width 240 height 27
type input "1/4 cup"
click at [352, 244] on label "Suggested serving size .a-a{fill:#347362;}.b-a{fill:#fff;}" at bounding box center [274, 242] width 240 height 16
click at [381, 142] on div "Front of Pack Label" at bounding box center [351, 143] width 107 height 18
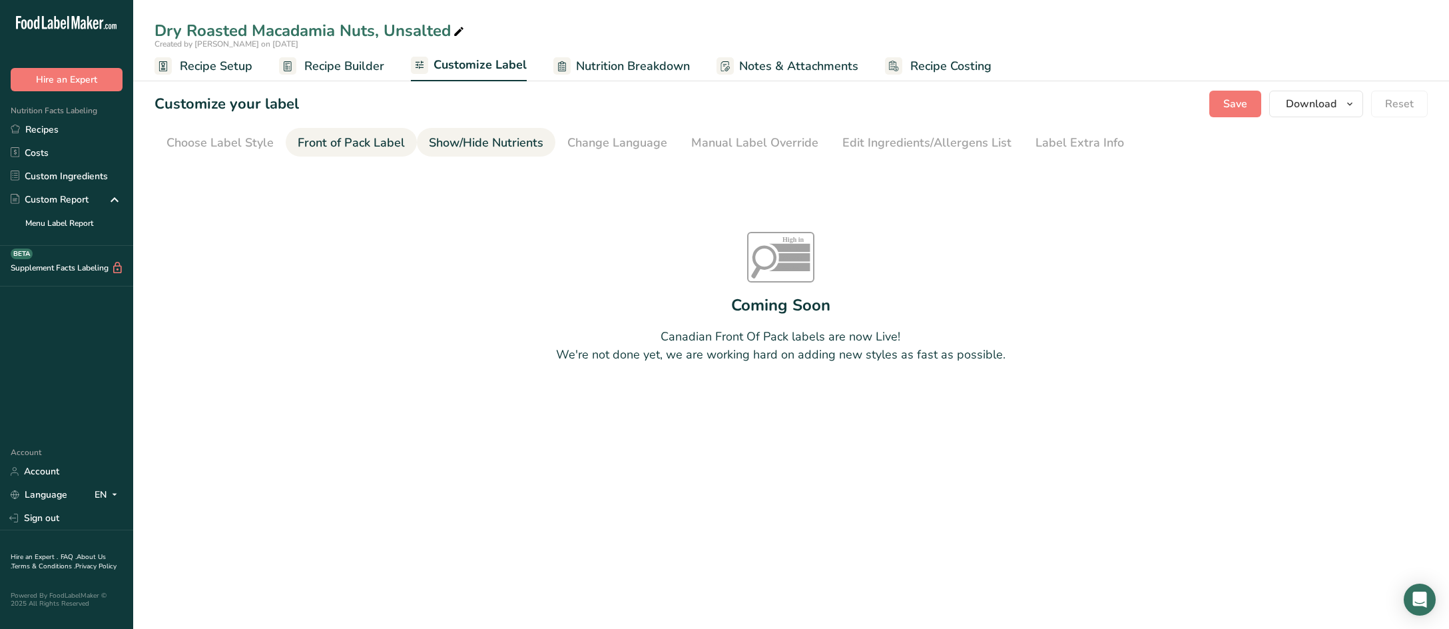
click at [465, 144] on div "Show/Hide Nutrients" at bounding box center [486, 143] width 115 height 18
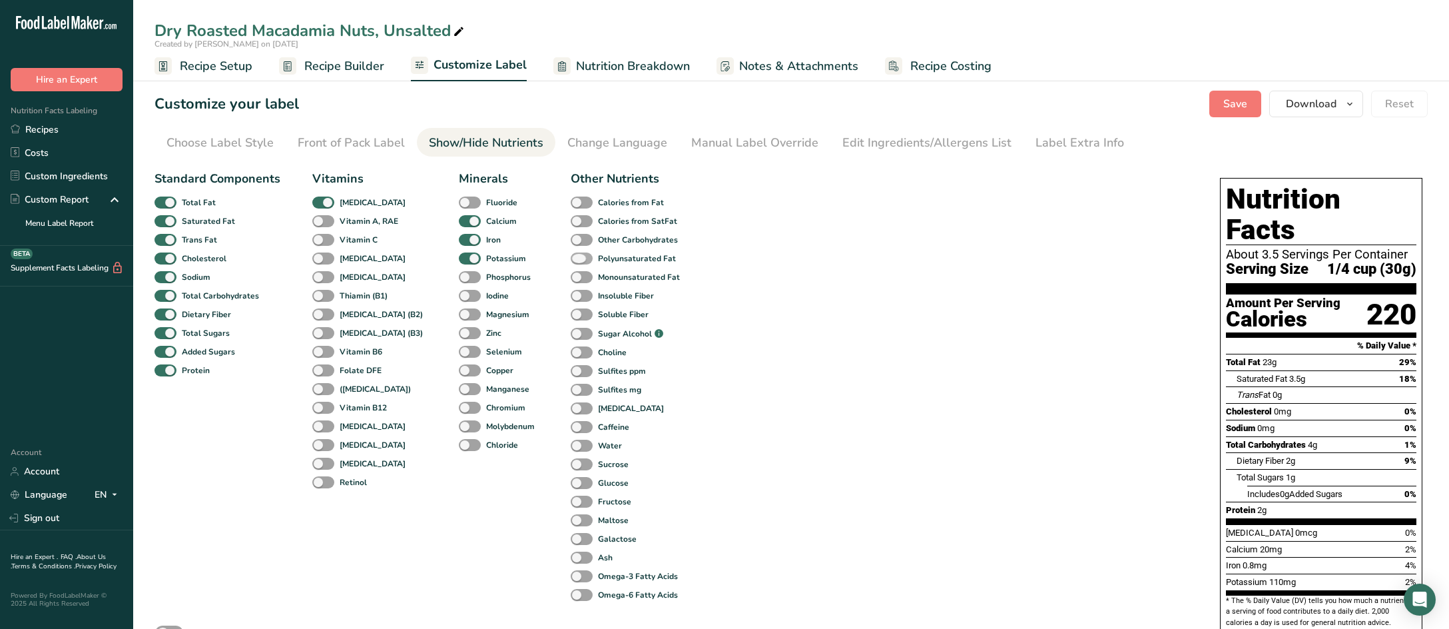
click at [571, 259] on span at bounding box center [582, 258] width 22 height 13
click at [571, 259] on input "Polyunsaturated Fat" at bounding box center [575, 258] width 9 height 9
checkbox input "true"
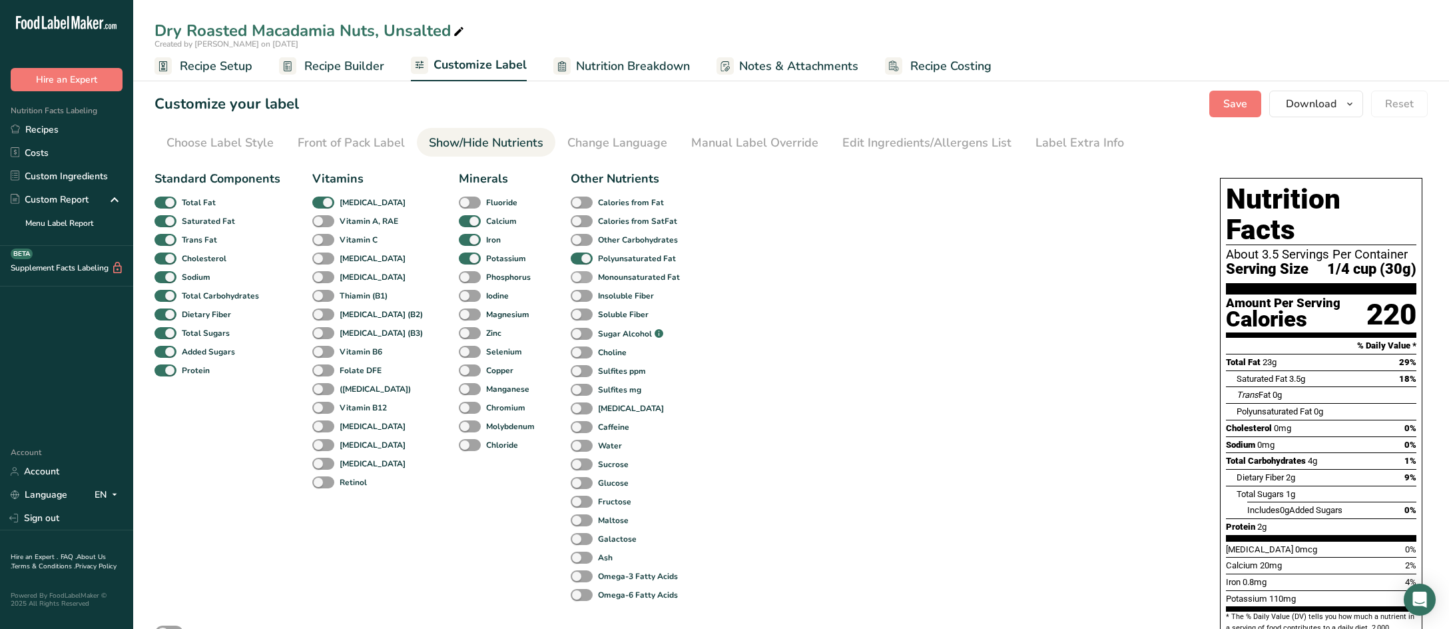
click at [571, 279] on span at bounding box center [582, 277] width 22 height 13
click at [571, 279] on input "Monounsaturated Fat" at bounding box center [575, 276] width 9 height 9
checkbox input "true"
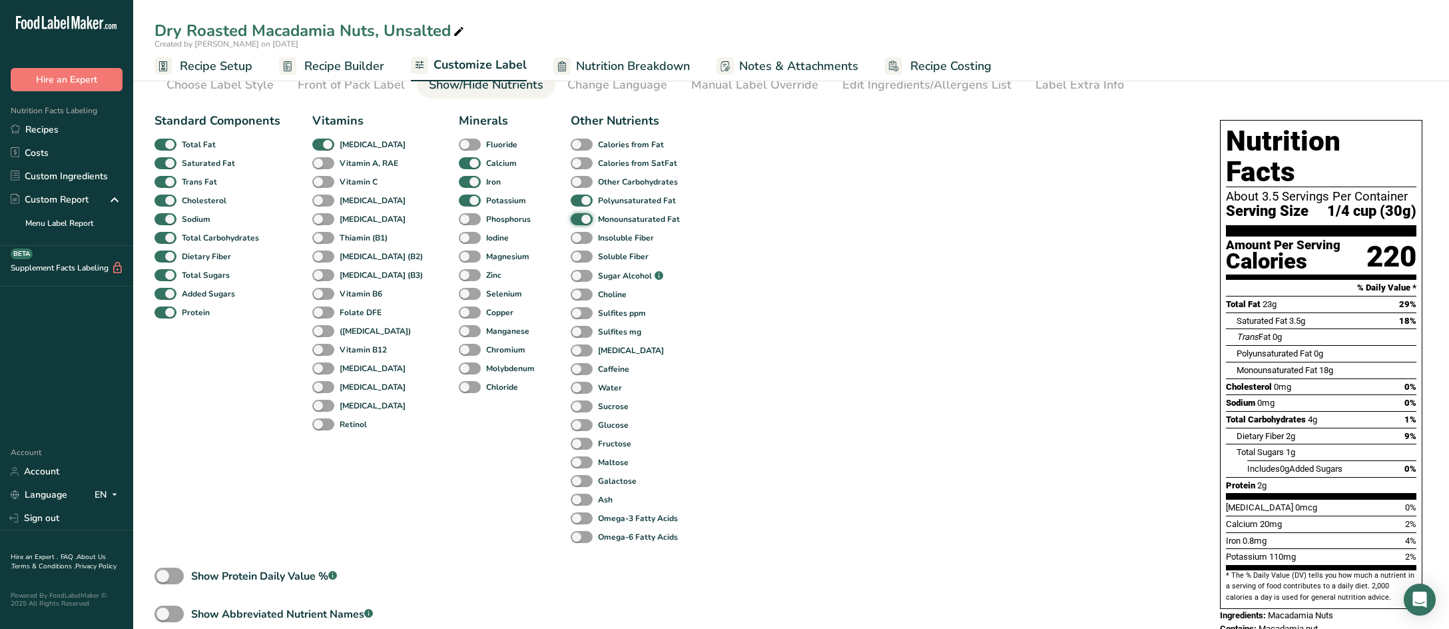
scroll to position [153, 0]
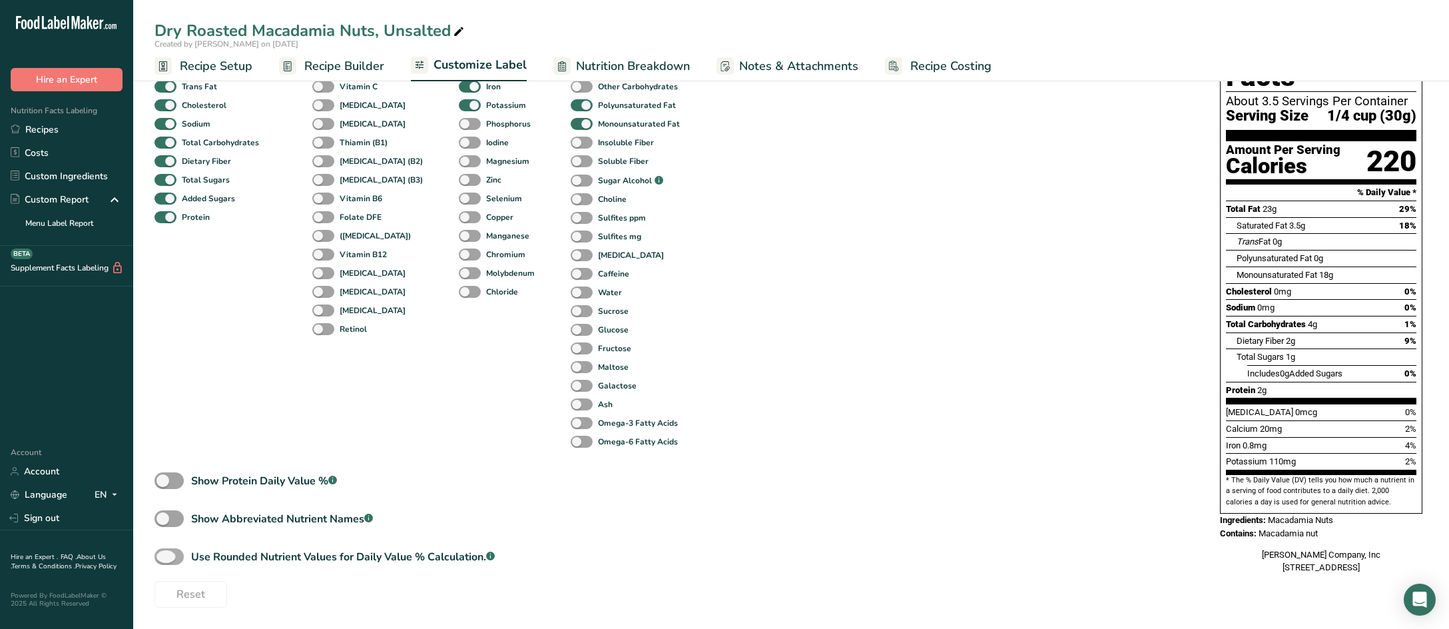
click at [164, 557] on span at bounding box center [168, 556] width 29 height 17
click at [163, 557] on input "Use Rounded Nutrient Values for Daily Value % Calculation. .a-a{fill:#347362;}.…" at bounding box center [158, 556] width 9 height 9
checkbox input "true"
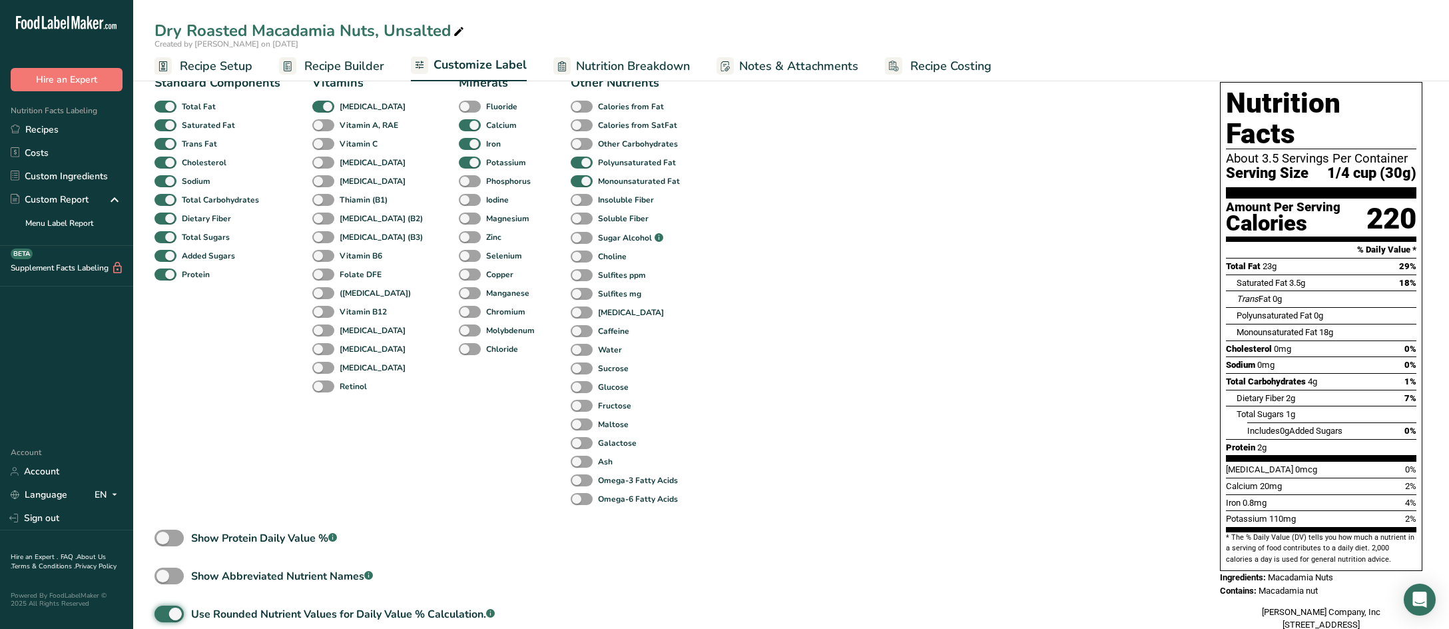
scroll to position [0, 0]
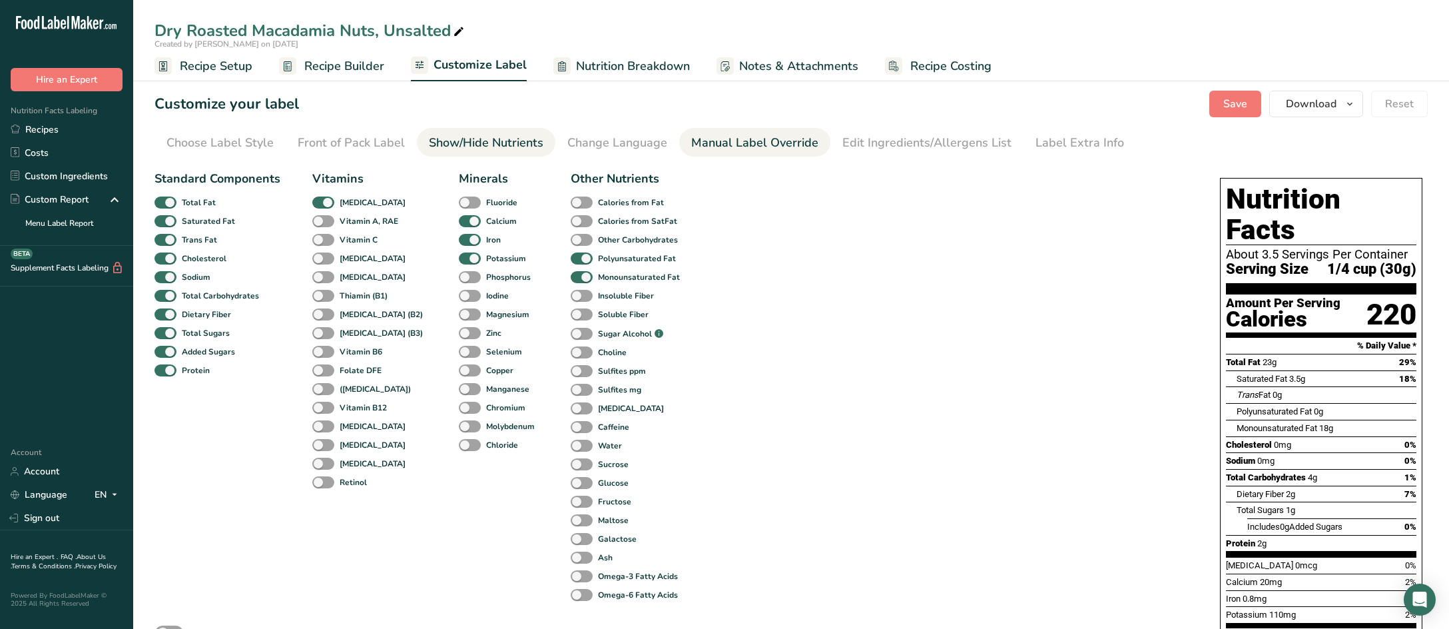
click at [729, 142] on div "Manual Label Override" at bounding box center [754, 143] width 127 height 18
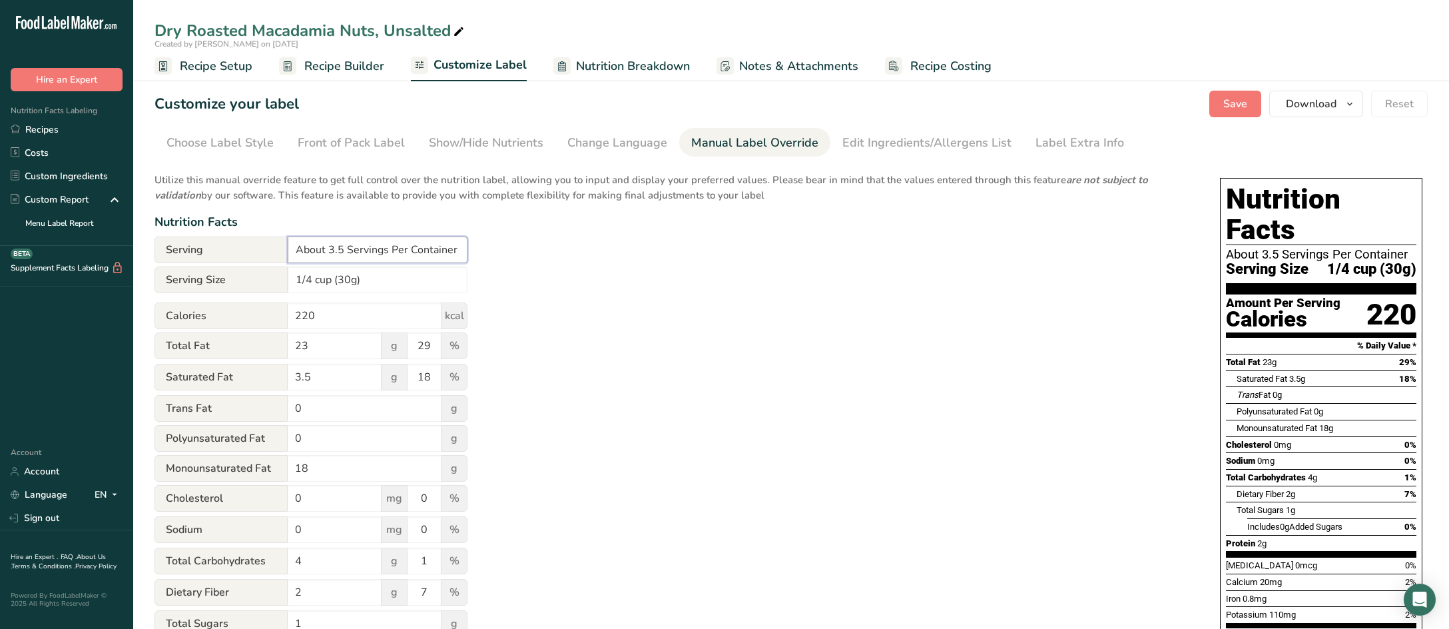
drag, startPoint x: 349, startPoint y: 251, endPoint x: 266, endPoint y: 252, distance: 82.6
click at [266, 252] on div "Serving About 3.5 Servings Per Container" at bounding box center [310, 249] width 313 height 27
type input "Servings Per Container"
click at [399, 285] on input "1/4 cup (30g)" at bounding box center [378, 279] width 180 height 27
click at [868, 140] on div "Edit Ingredients/Allergens List" at bounding box center [926, 143] width 169 height 18
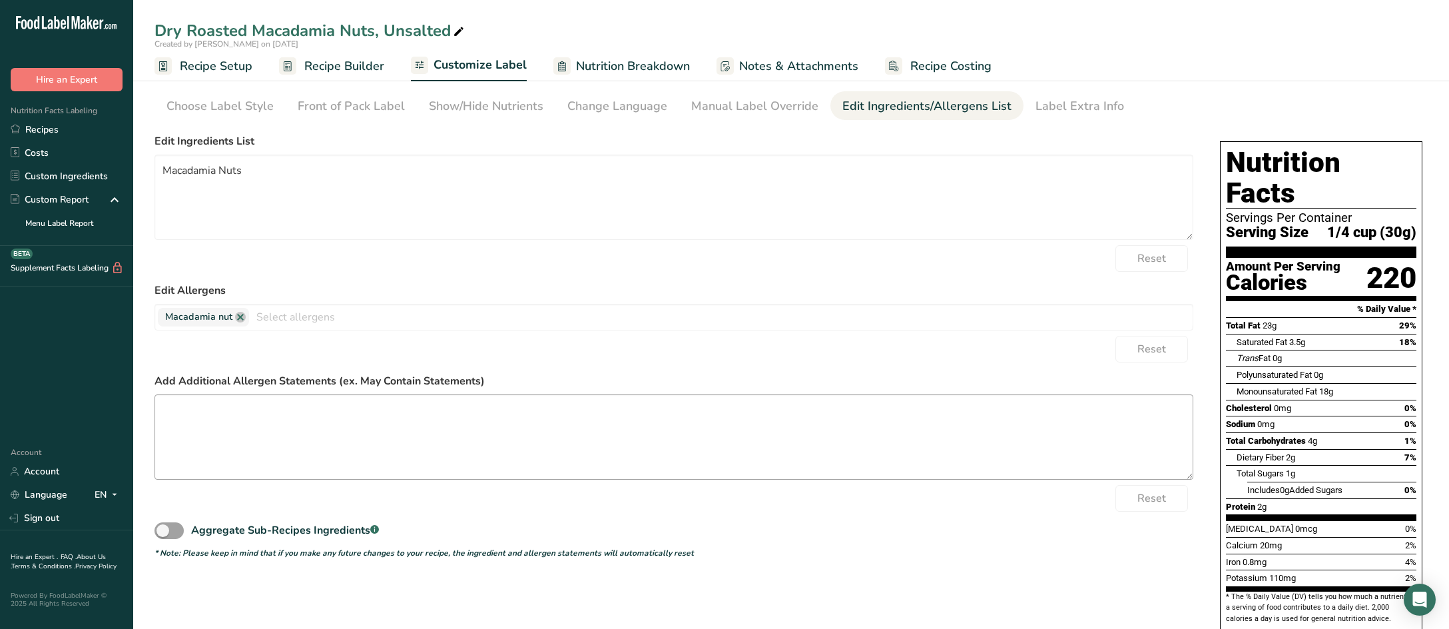
scroll to position [67, 0]
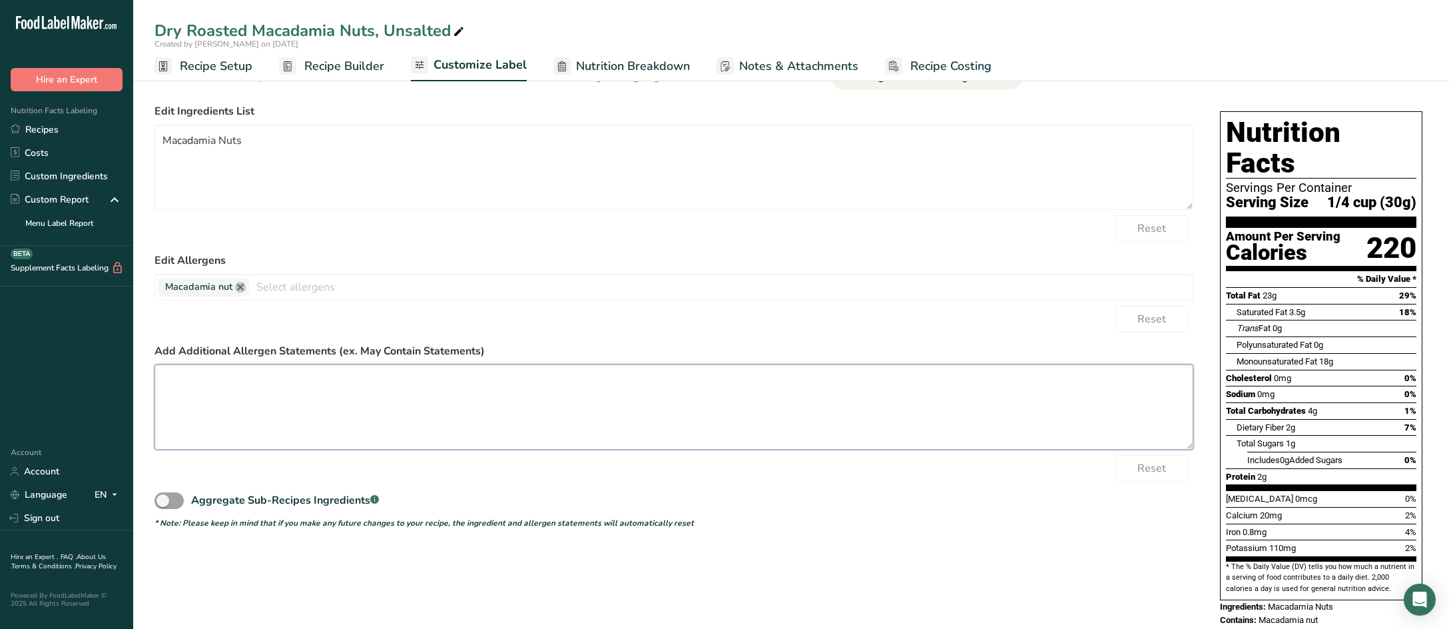
click at [445, 414] on textarea at bounding box center [673, 406] width 1039 height 85
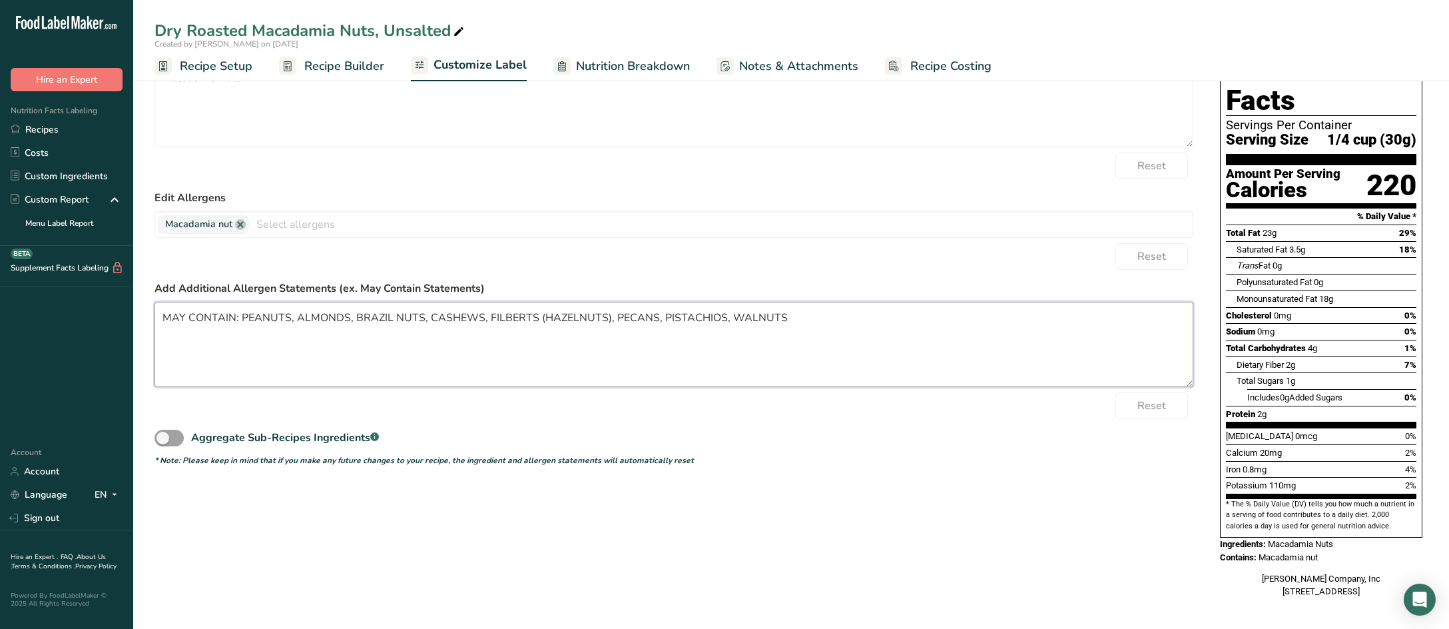
scroll to position [0, 0]
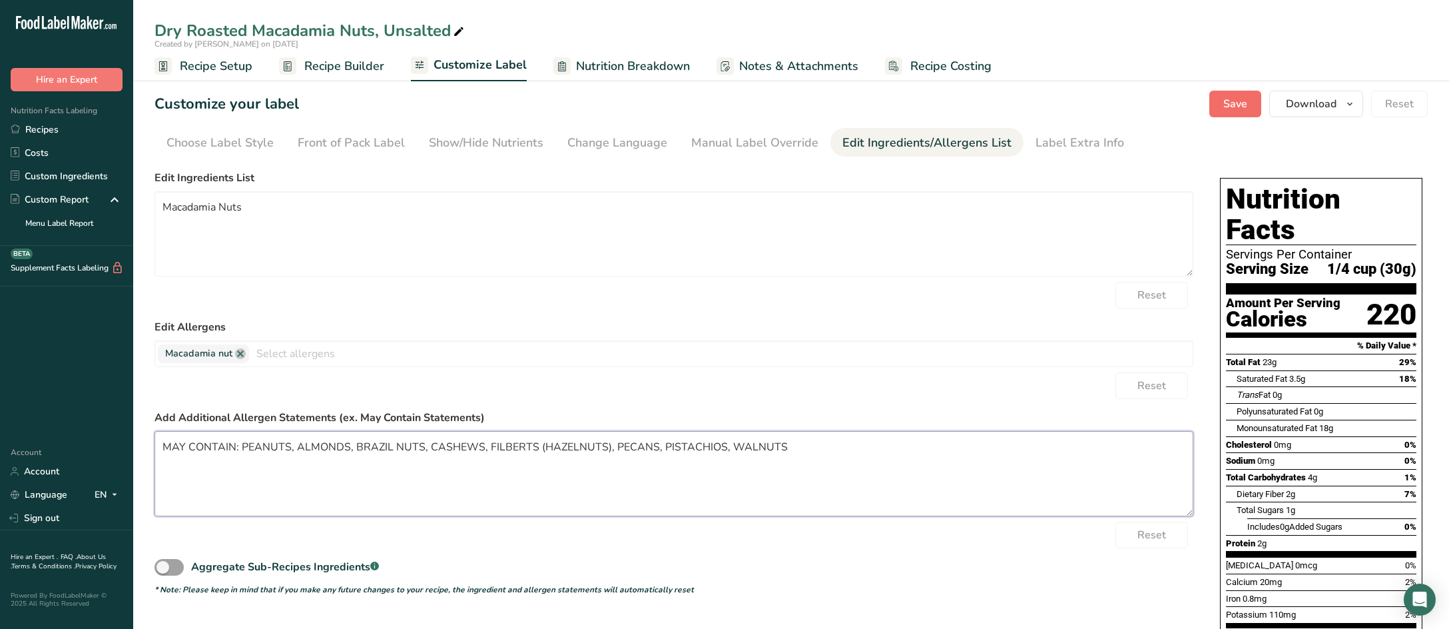
type textarea "MAY CONTAIN: PEANUTS, ALMONDS, BRAZIL NUTS, CASHEWS, FILBERTS (HAZELNUTS), PECA…"
click at [1234, 106] on span "Save" at bounding box center [1235, 104] width 24 height 16
